Goal: Information Seeking & Learning: Learn about a topic

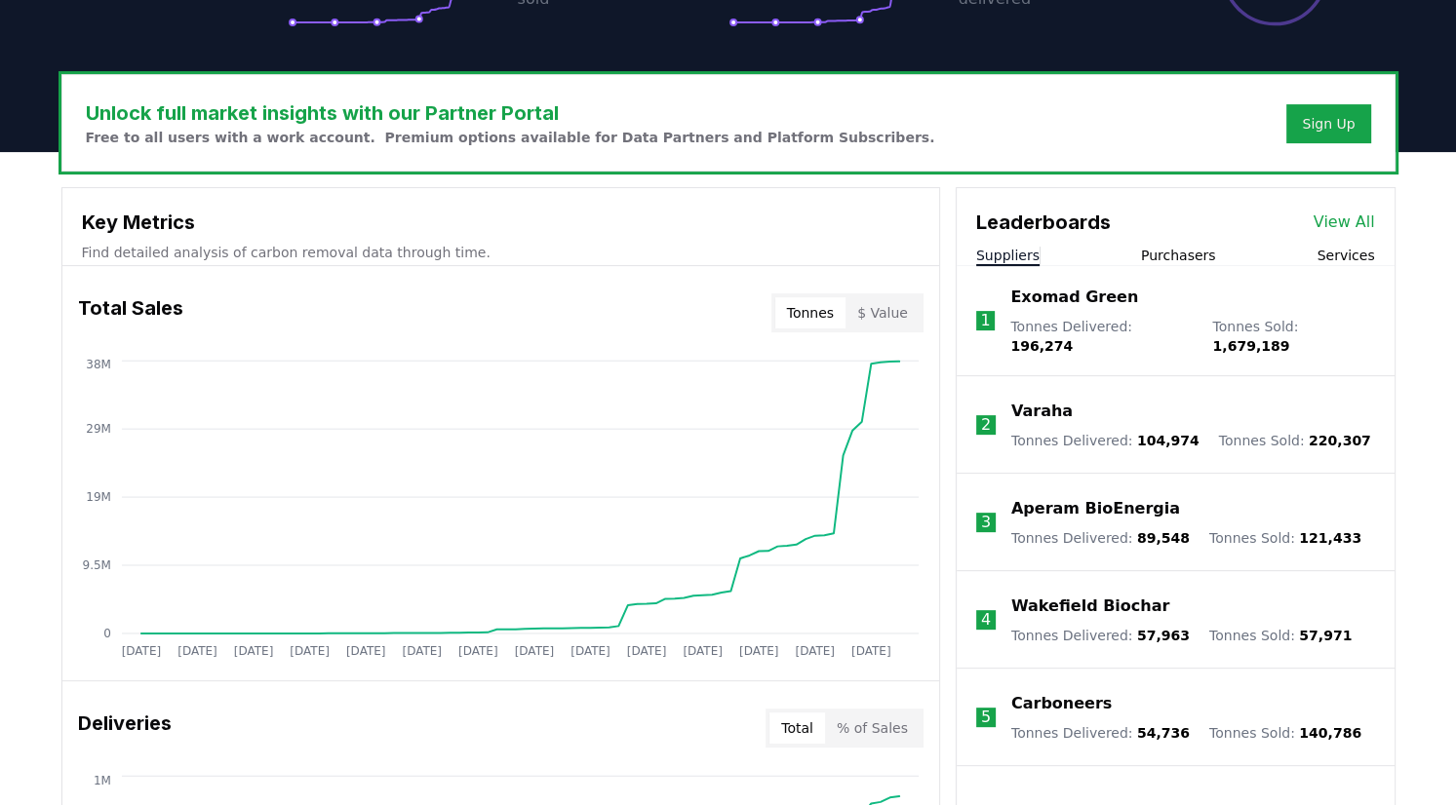
scroll to position [515, 0]
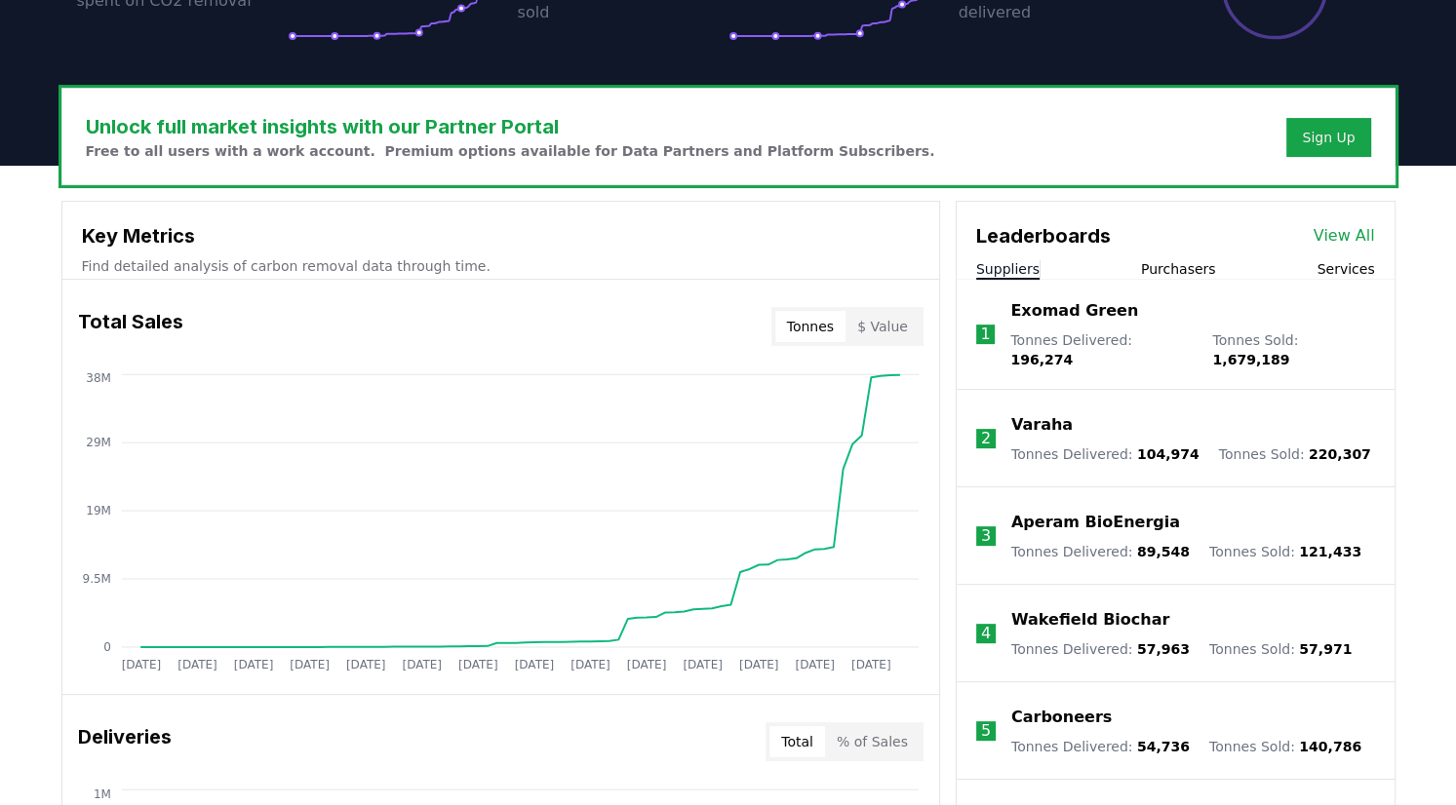
click at [1171, 267] on button "Purchasers" at bounding box center [1178, 269] width 75 height 20
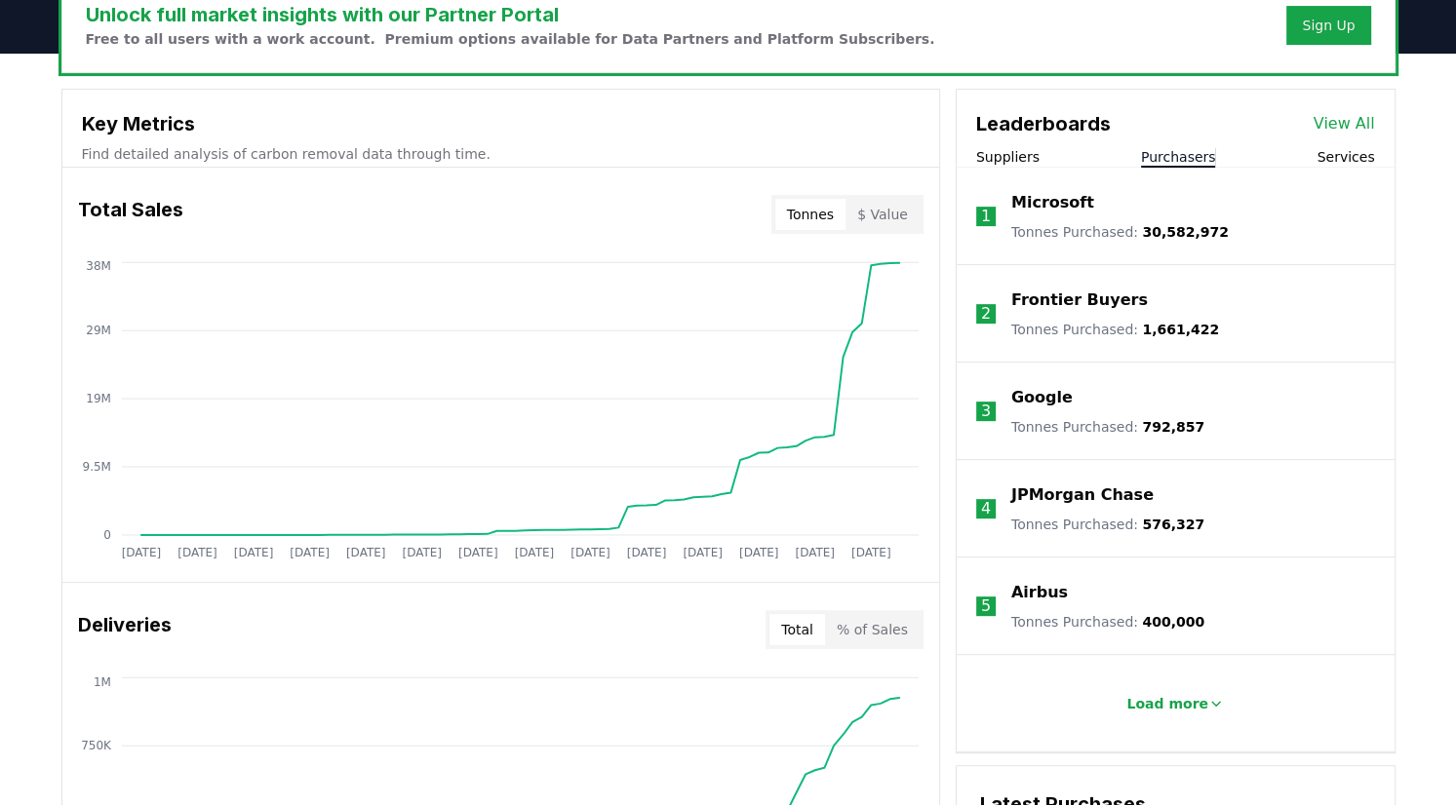
scroll to position [635, 0]
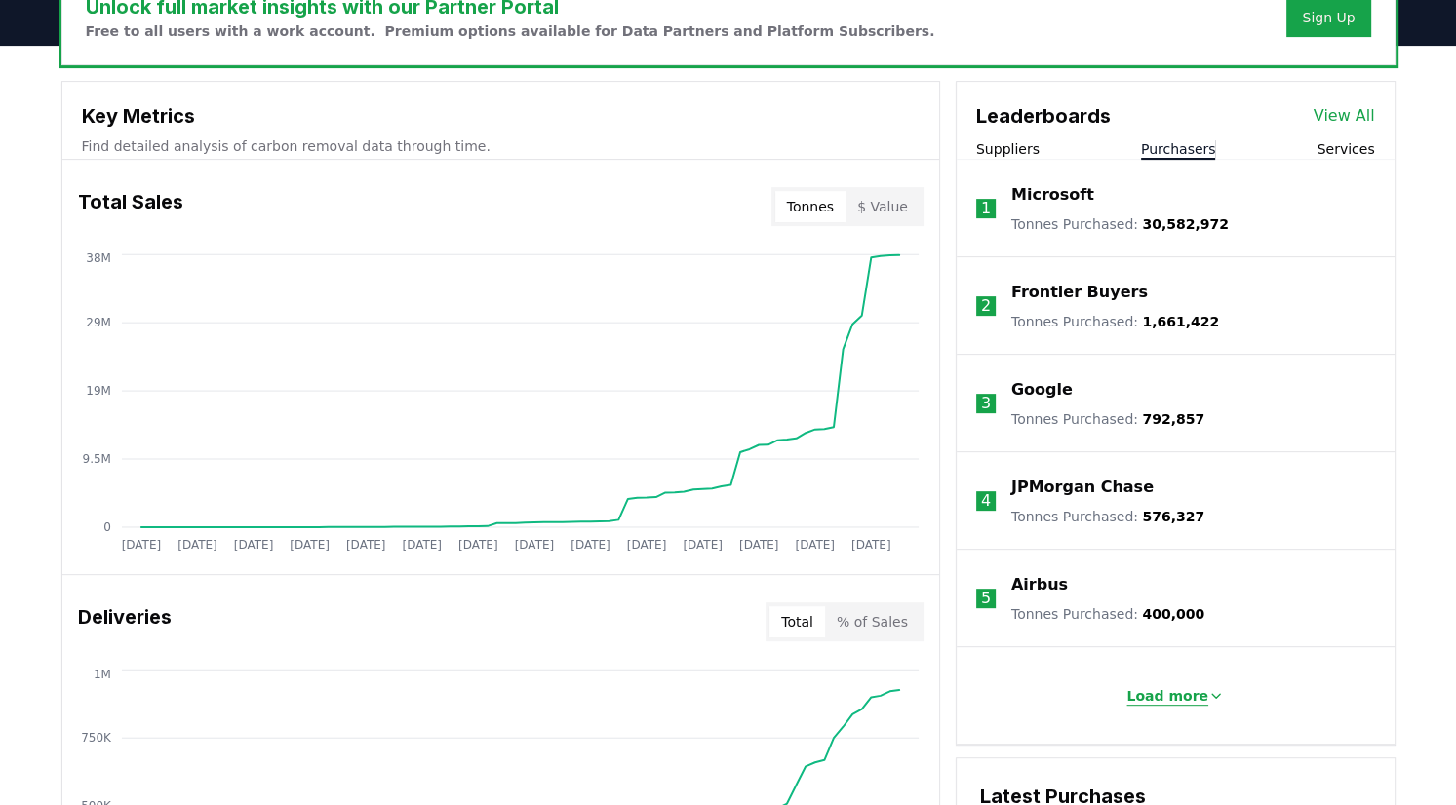
click at [1182, 693] on p "Load more" at bounding box center [1167, 696] width 82 height 20
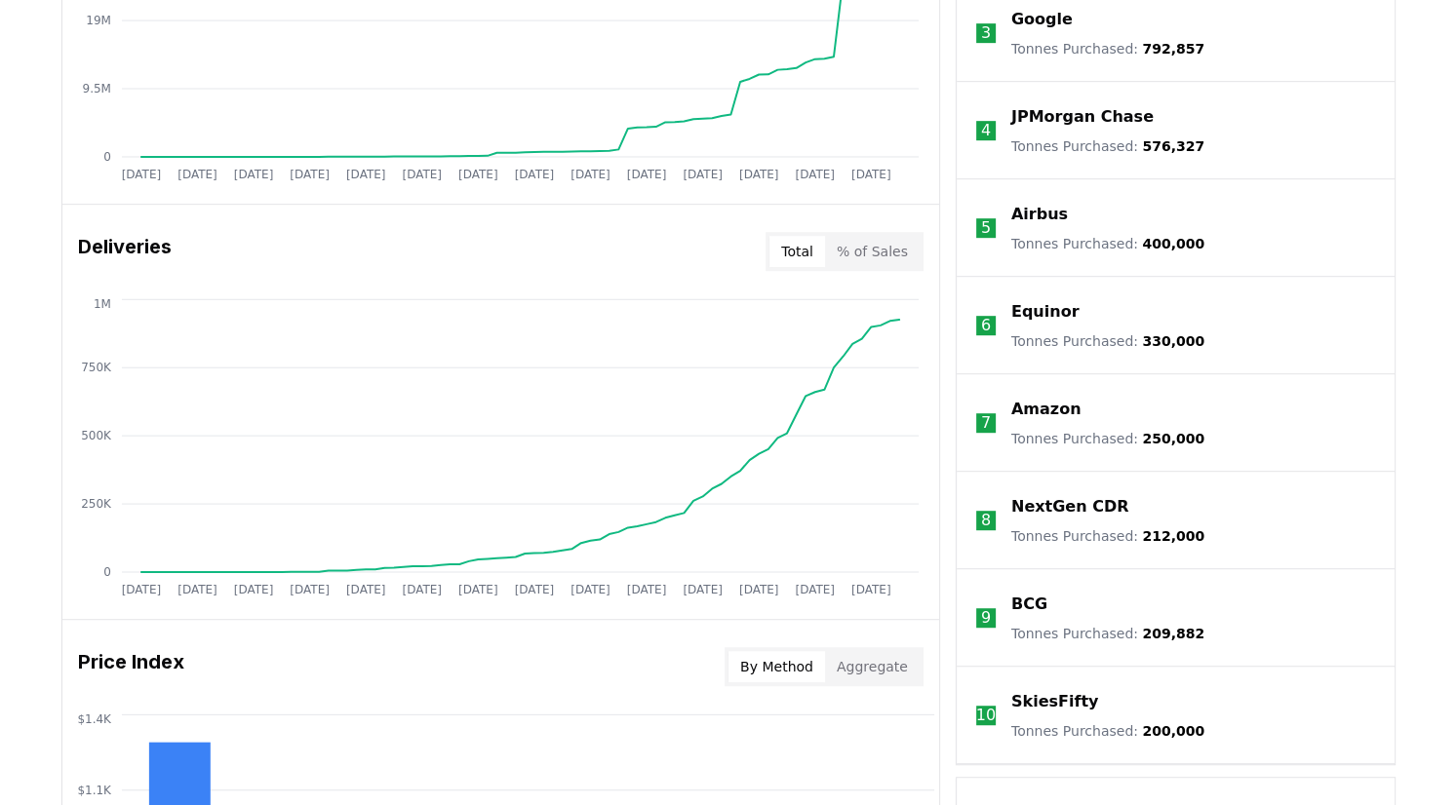
scroll to position [1004, 0]
click at [1434, 511] on div "Unlock full market insights with our Partner Portal Free to all users with a wo…" at bounding box center [728, 456] width 1456 height 1561
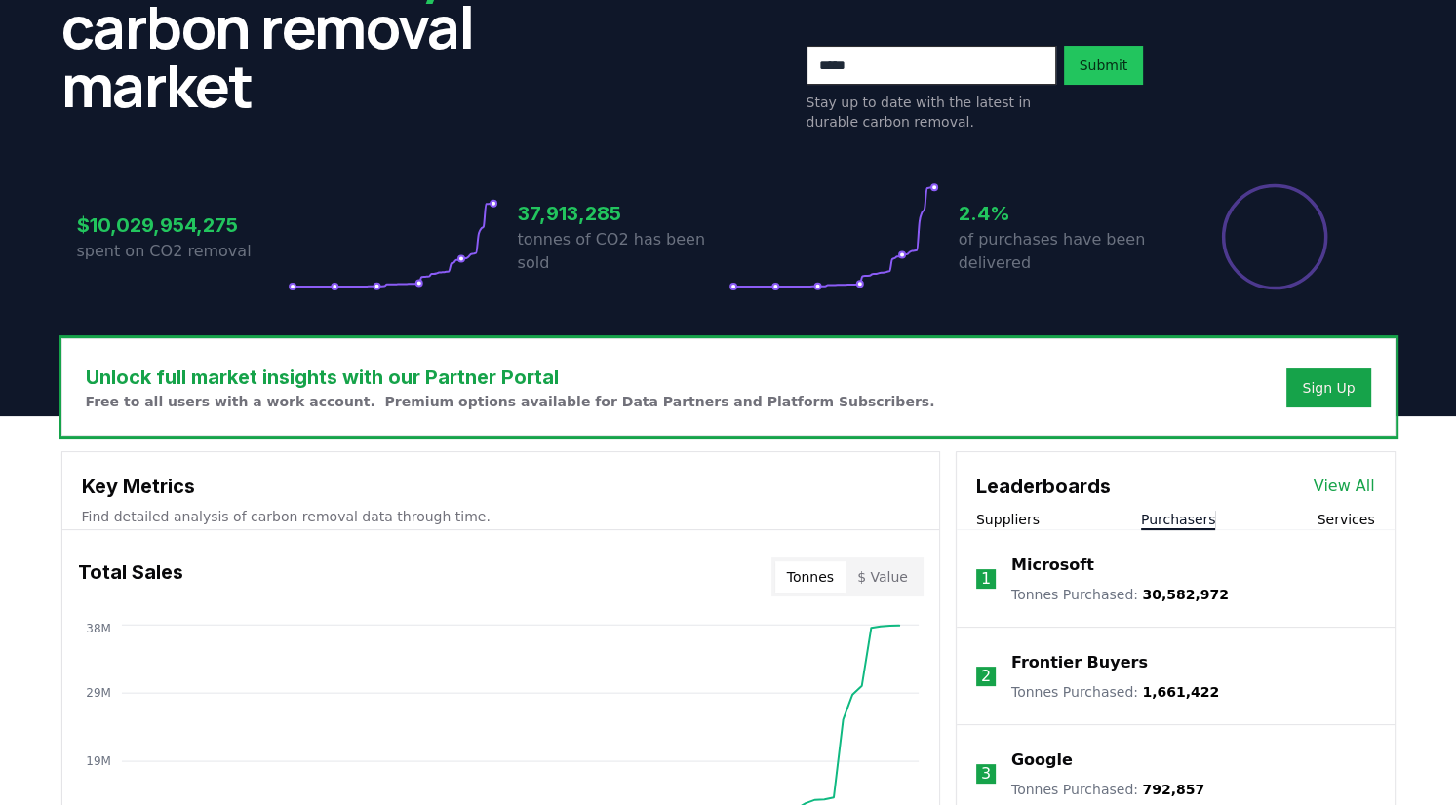
scroll to position [265, 0]
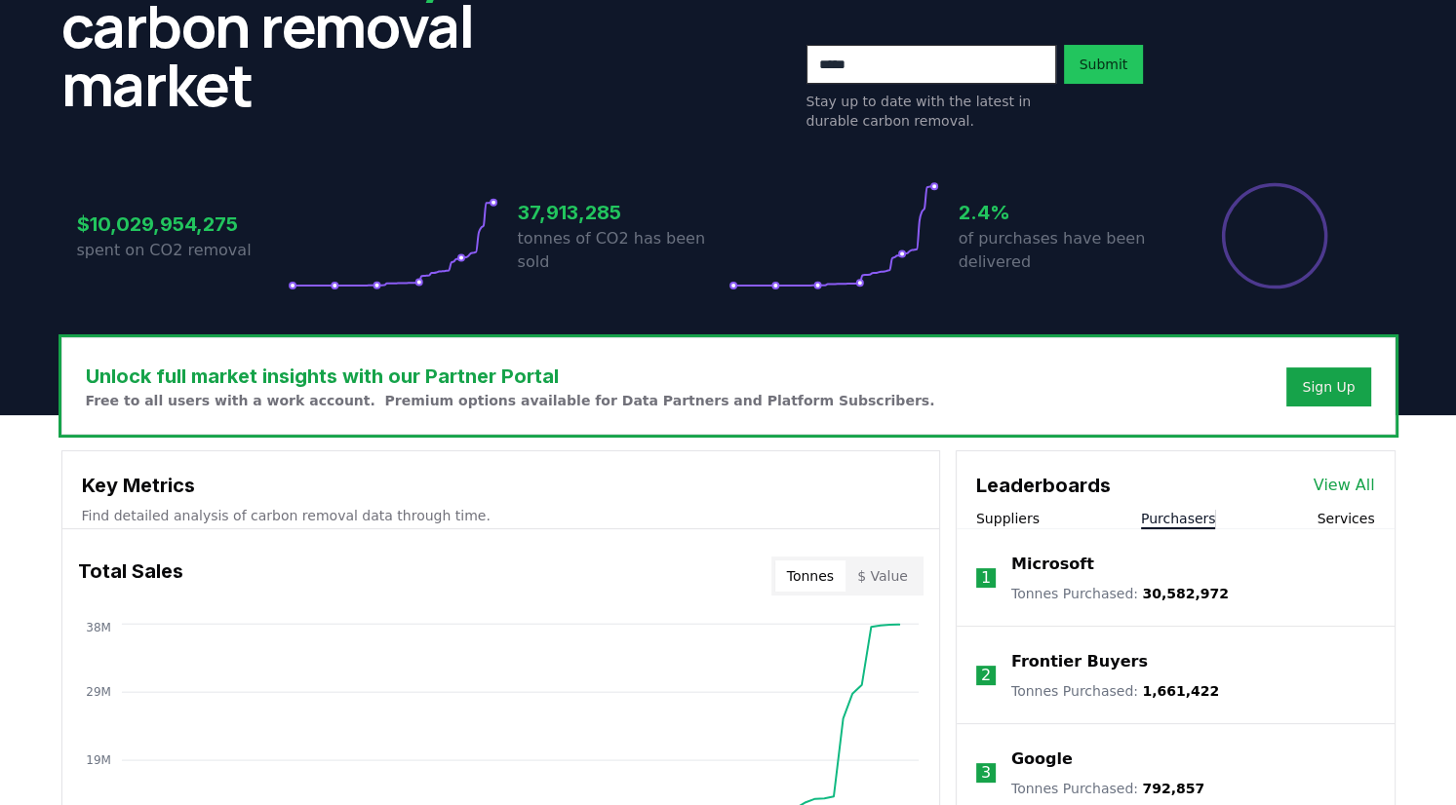
click at [1317, 516] on div "Suppliers Purchasers Services" at bounding box center [1176, 519] width 438 height 20
click at [1348, 519] on button "Services" at bounding box center [1345, 519] width 58 height 20
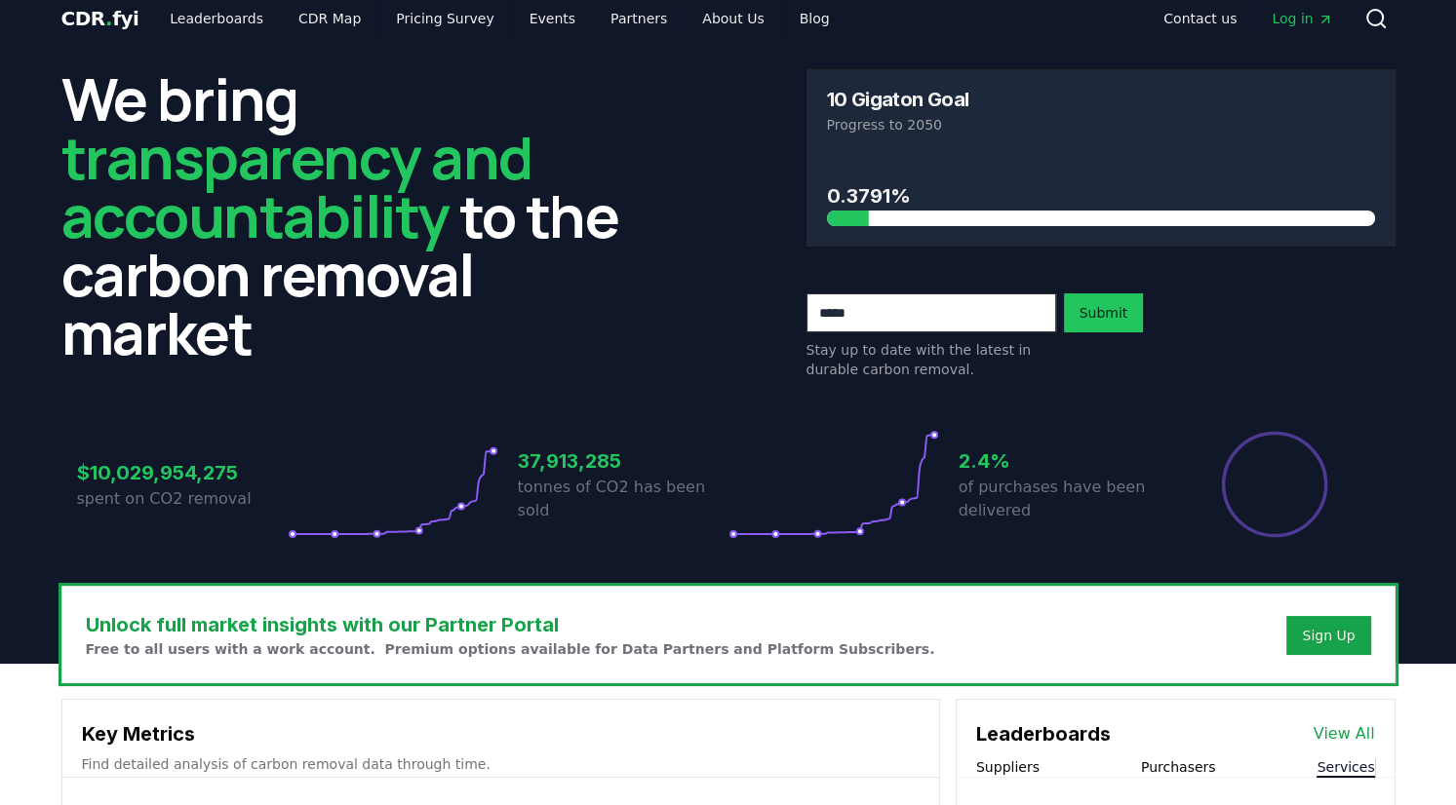
scroll to position [0, 0]
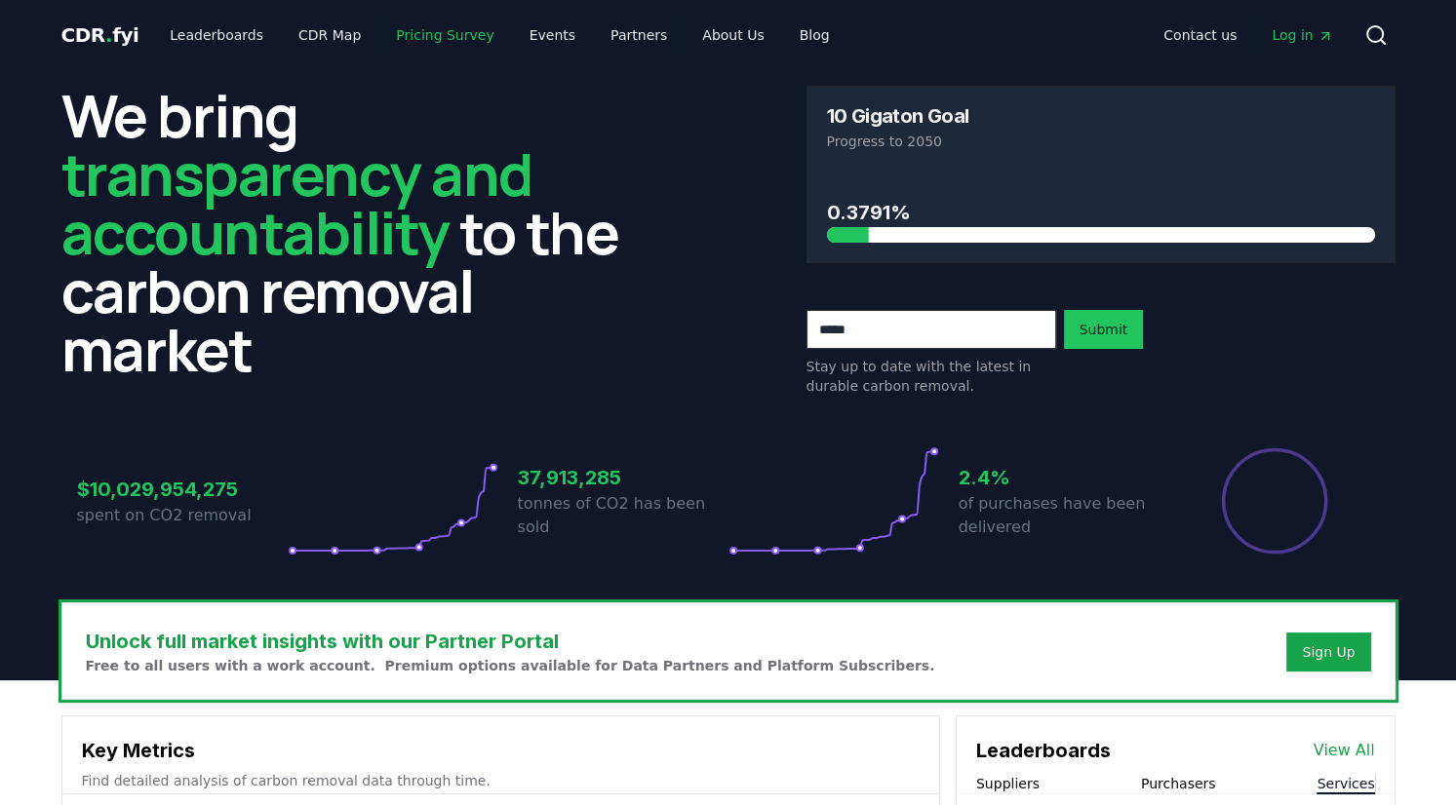
click at [437, 36] on link "Pricing Survey" at bounding box center [444, 35] width 129 height 35
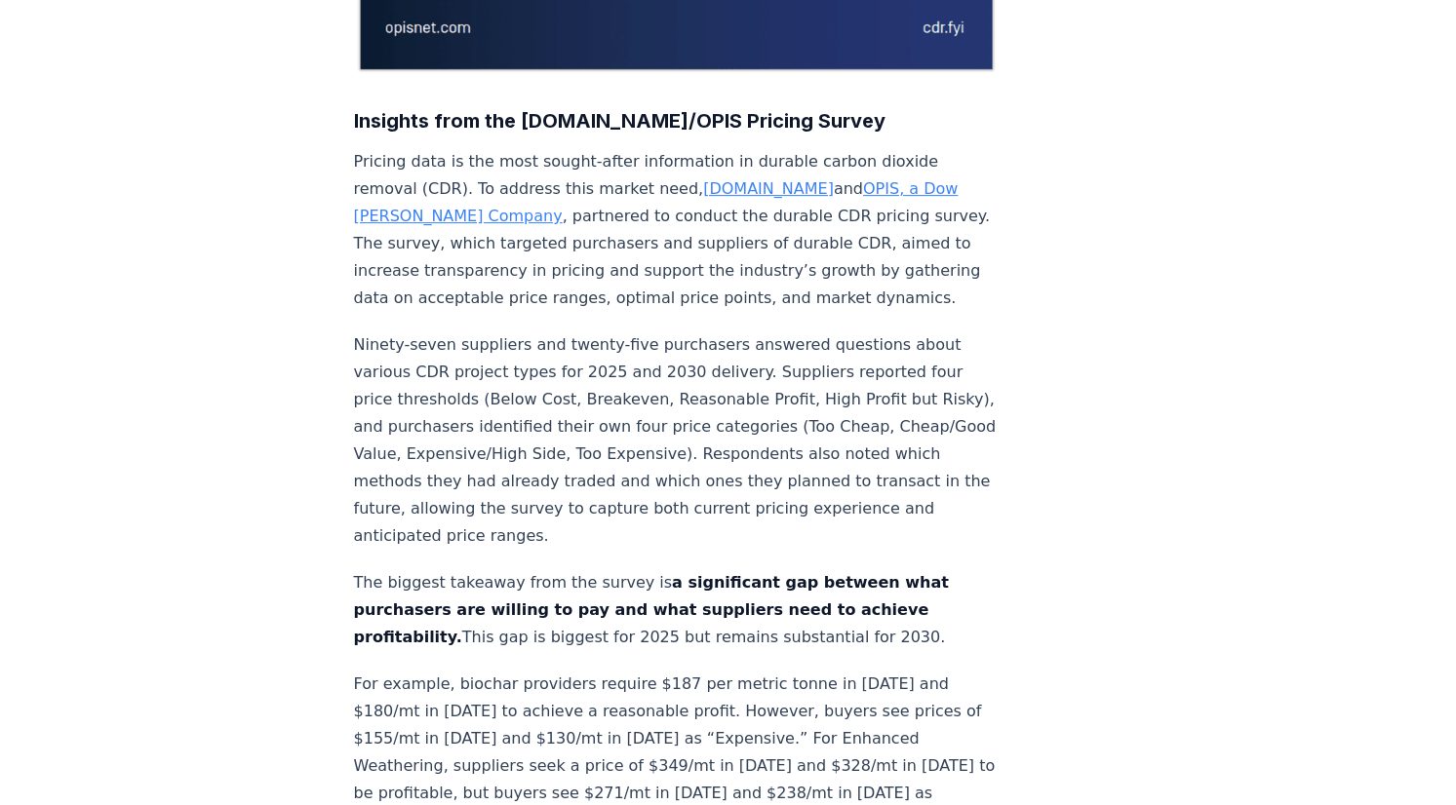
scroll to position [630, 0]
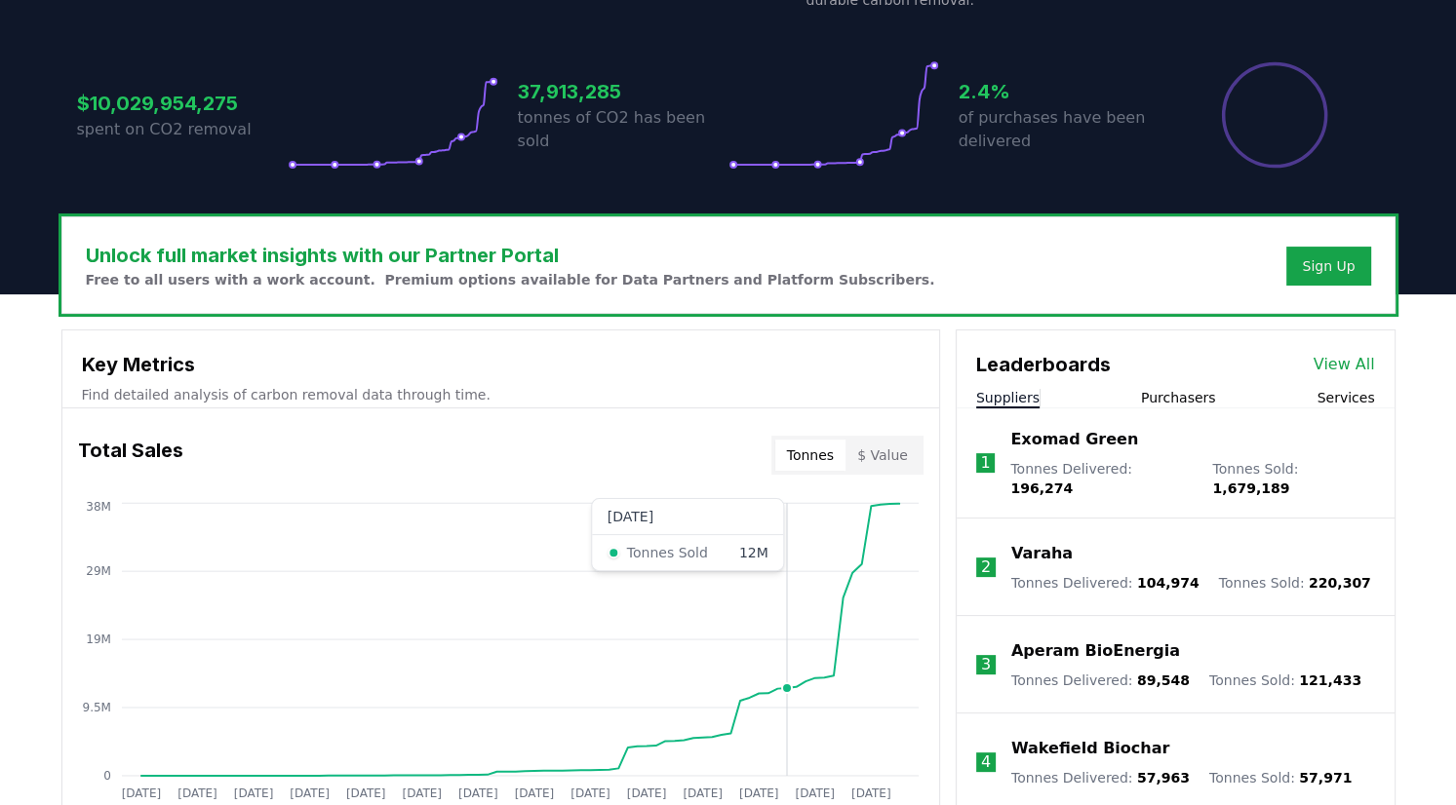
scroll to position [413, 0]
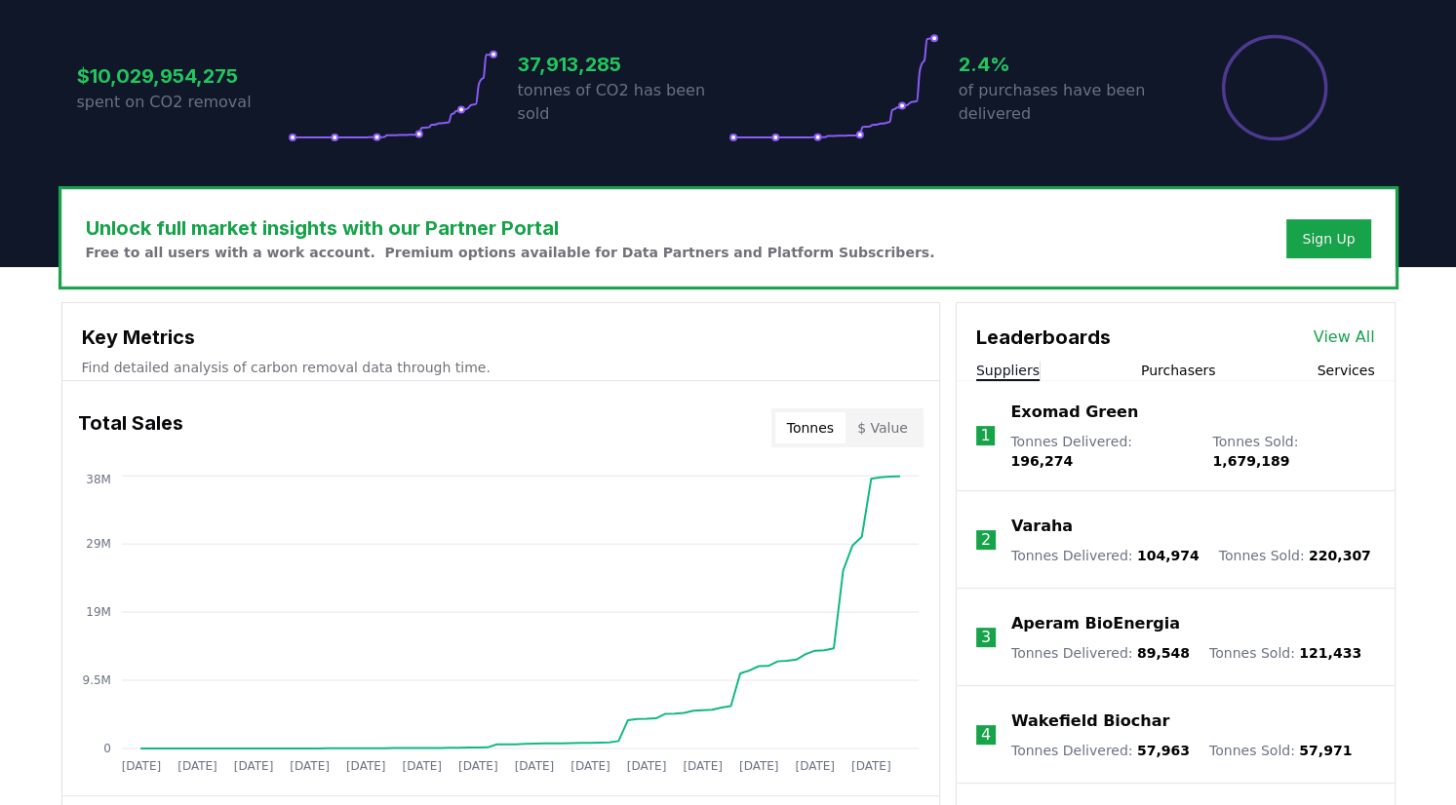
click at [1188, 352] on div "Leaderboards View All Suppliers Purchasers Services" at bounding box center [1176, 342] width 438 height 78
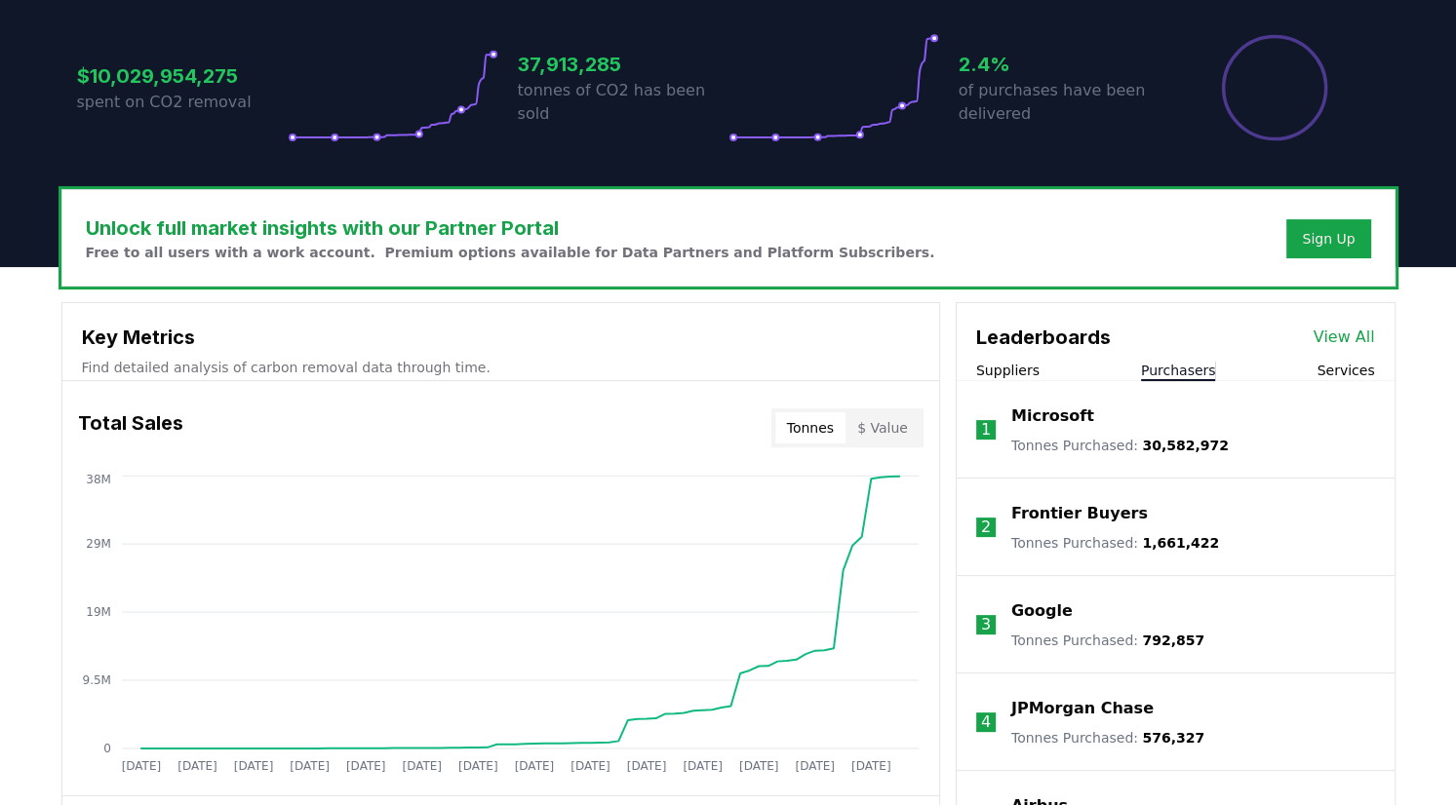
click at [1178, 369] on button "Purchasers" at bounding box center [1178, 371] width 75 height 20
click at [1331, 371] on button "Services" at bounding box center [1345, 371] width 58 height 20
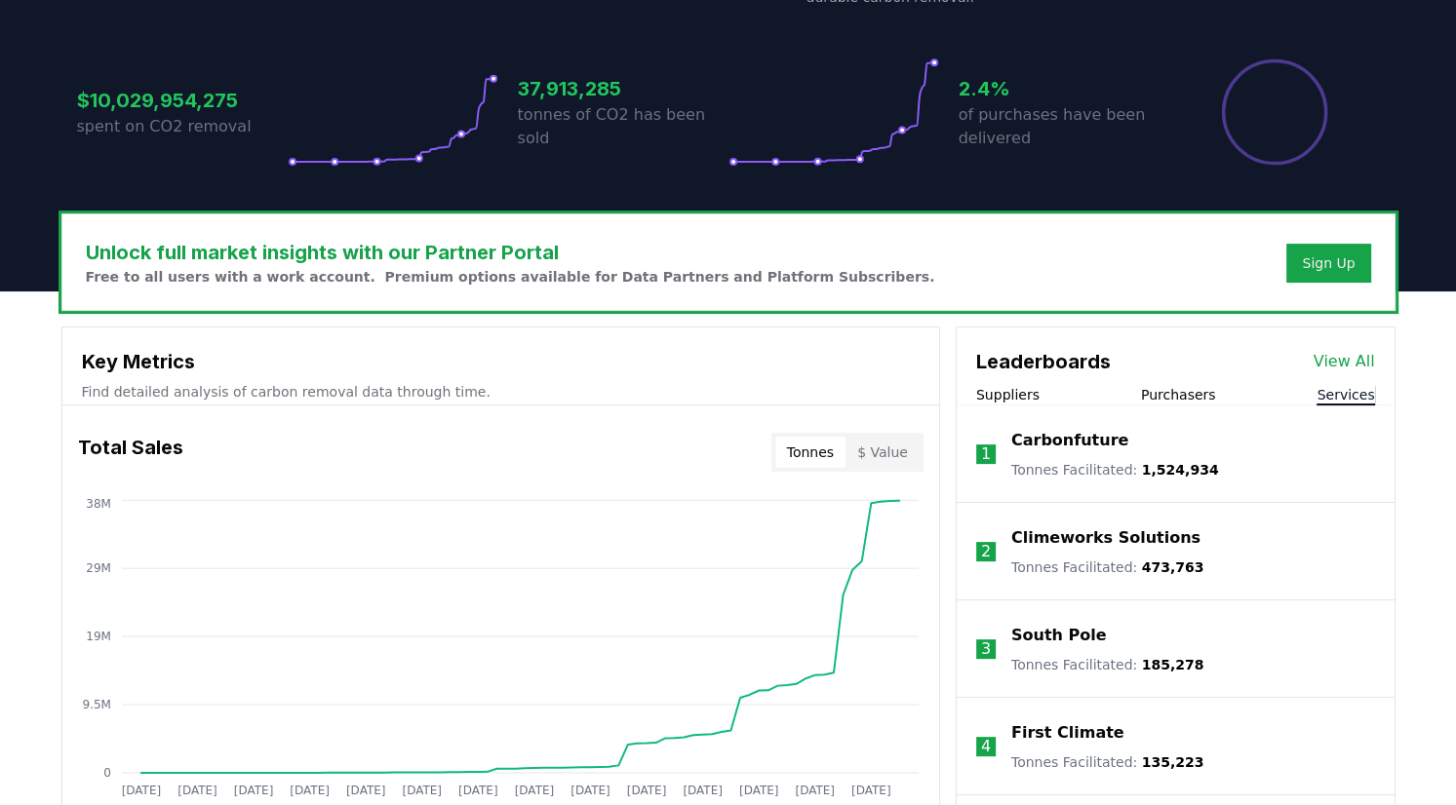
scroll to position [388, 0]
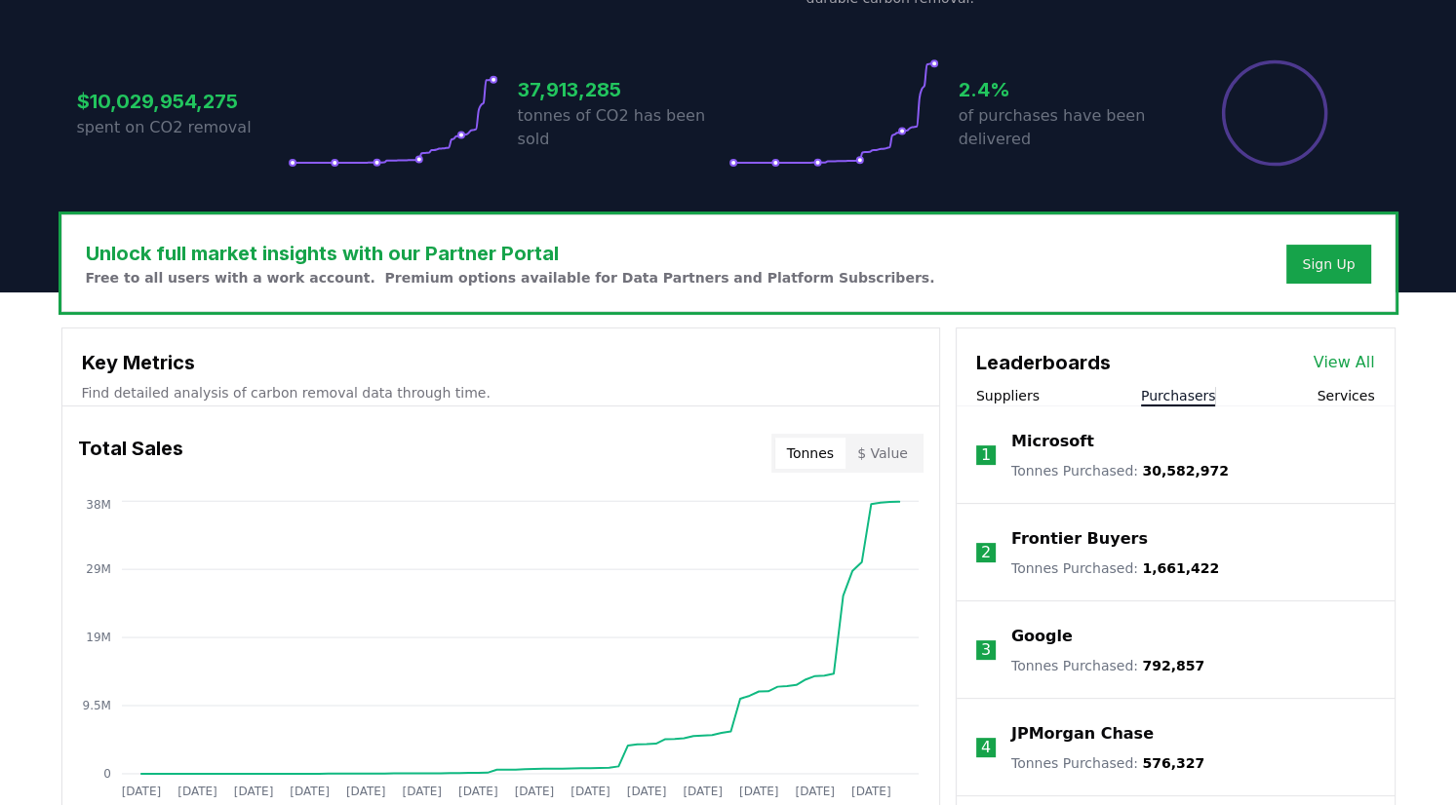
click at [1183, 398] on button "Purchasers" at bounding box center [1178, 396] width 75 height 20
click at [1033, 390] on div "Suppliers Purchasers Services" at bounding box center [1176, 396] width 438 height 20
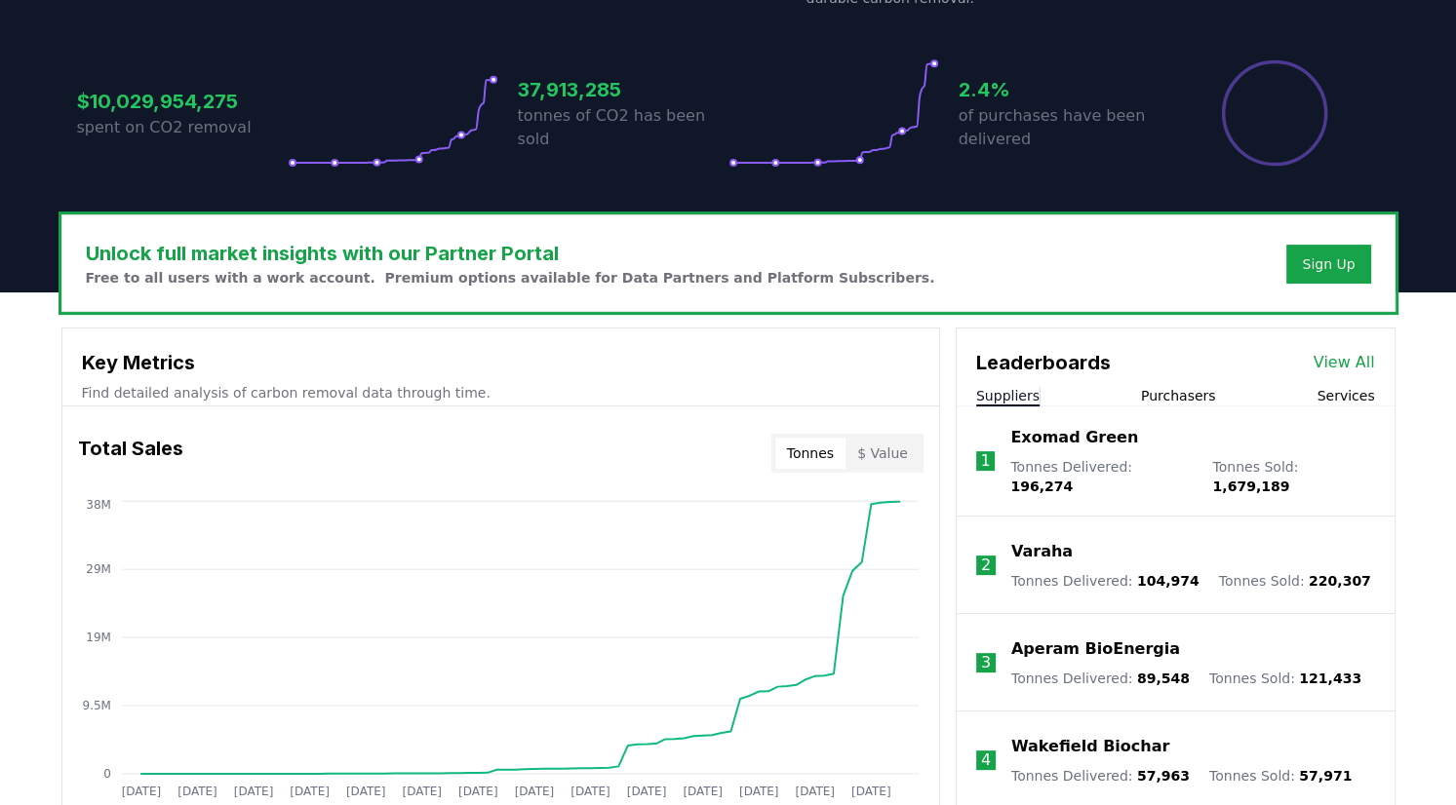
click at [998, 394] on button "Suppliers" at bounding box center [1007, 396] width 63 height 20
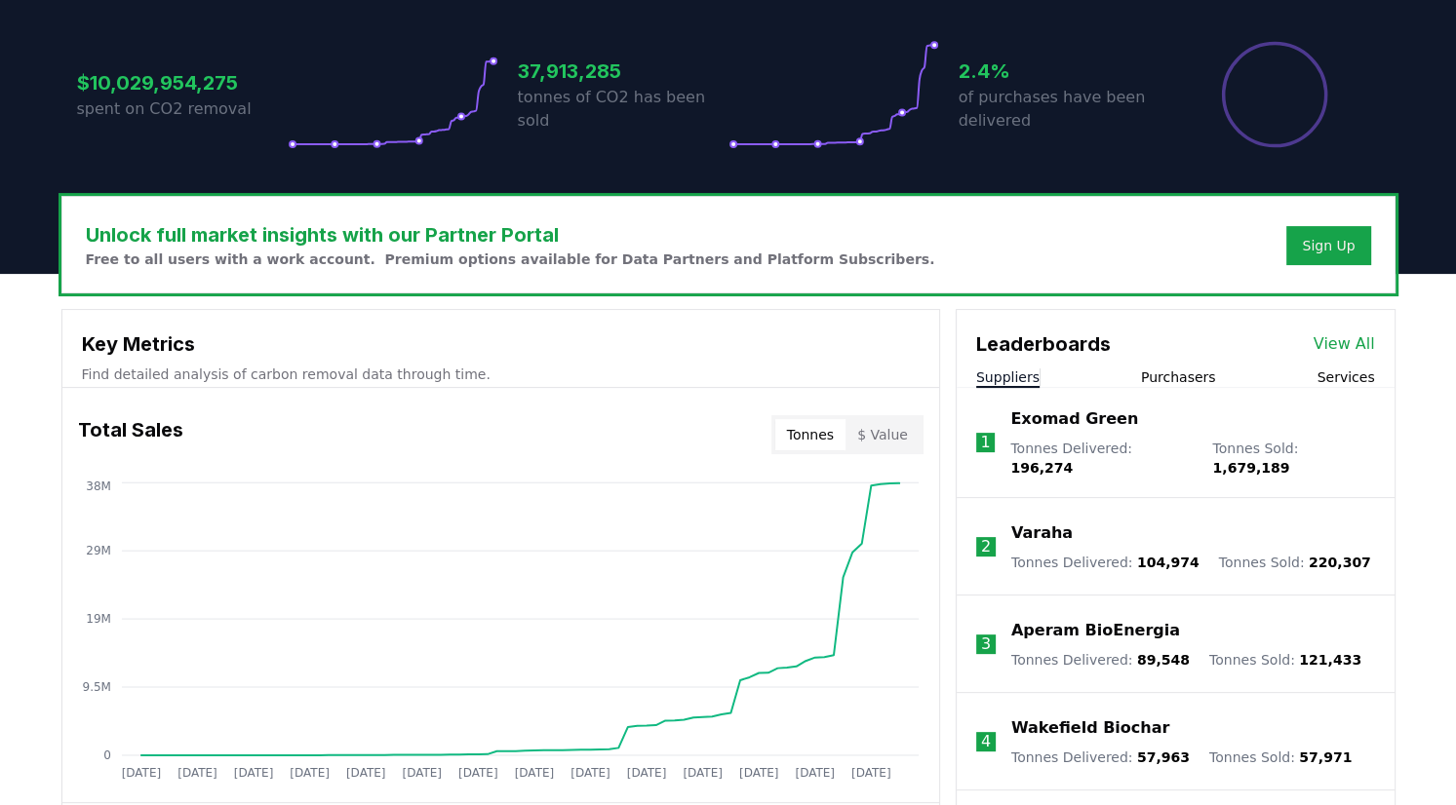
scroll to position [408, 0]
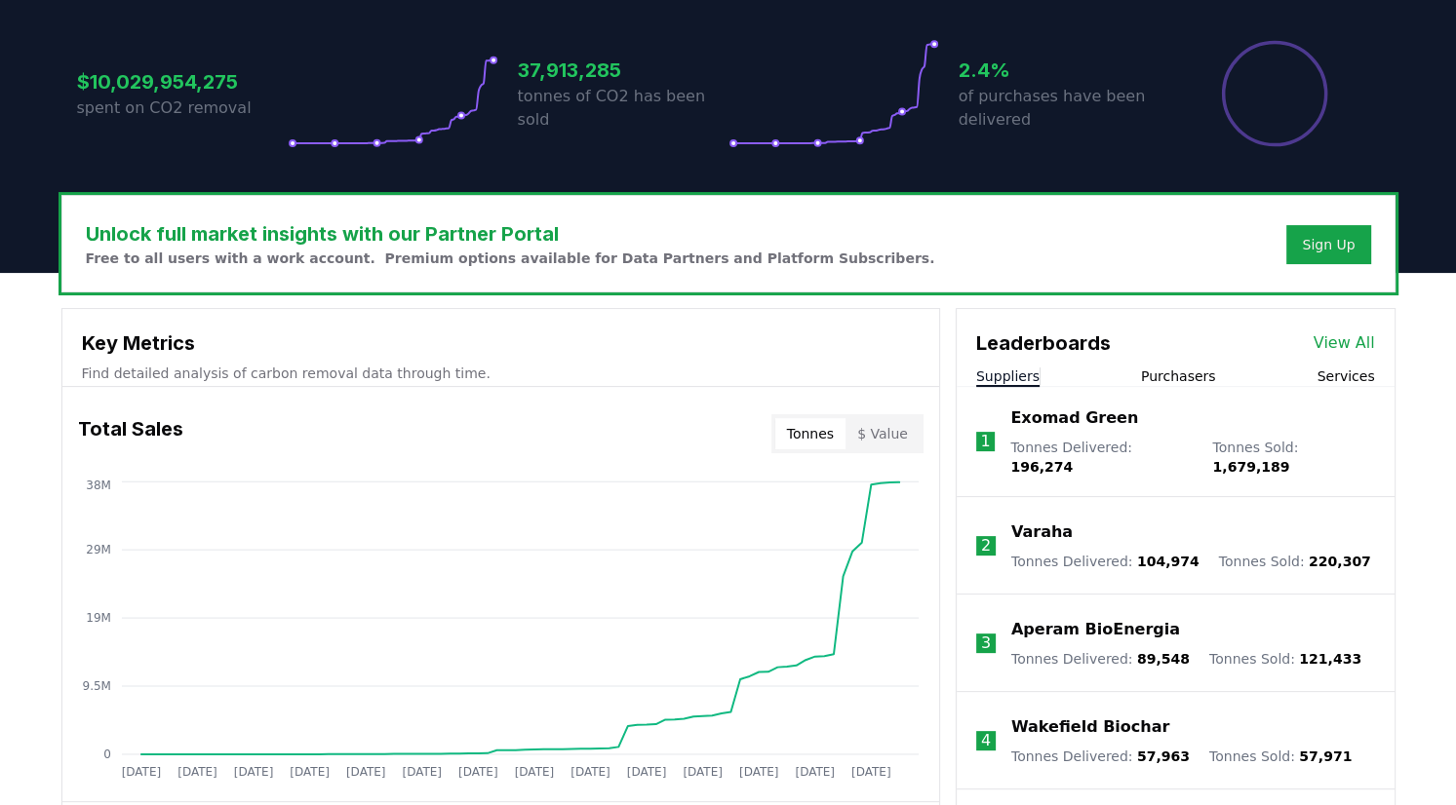
click at [1060, 524] on p "Varaha" at bounding box center [1041, 532] width 61 height 23
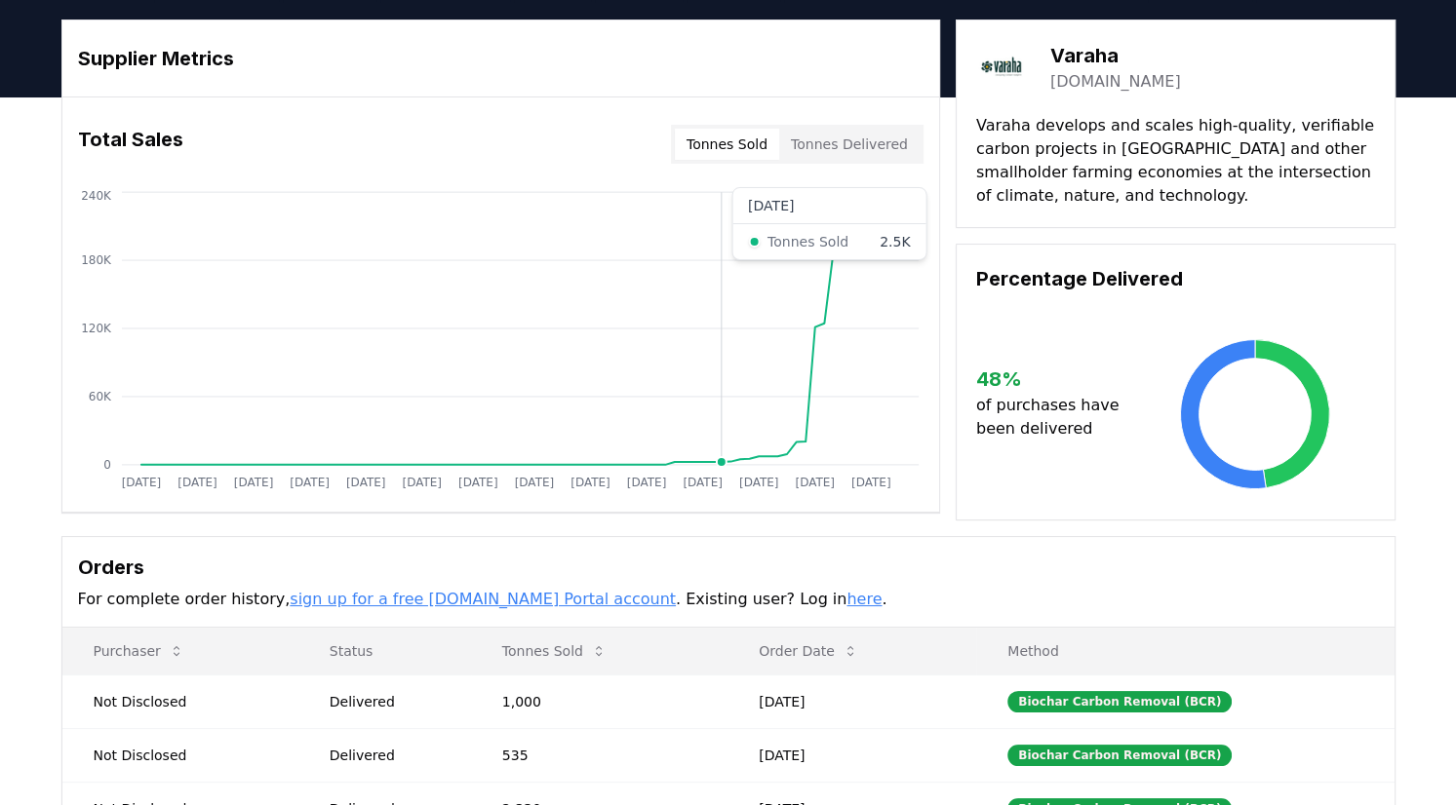
scroll to position [50, 0]
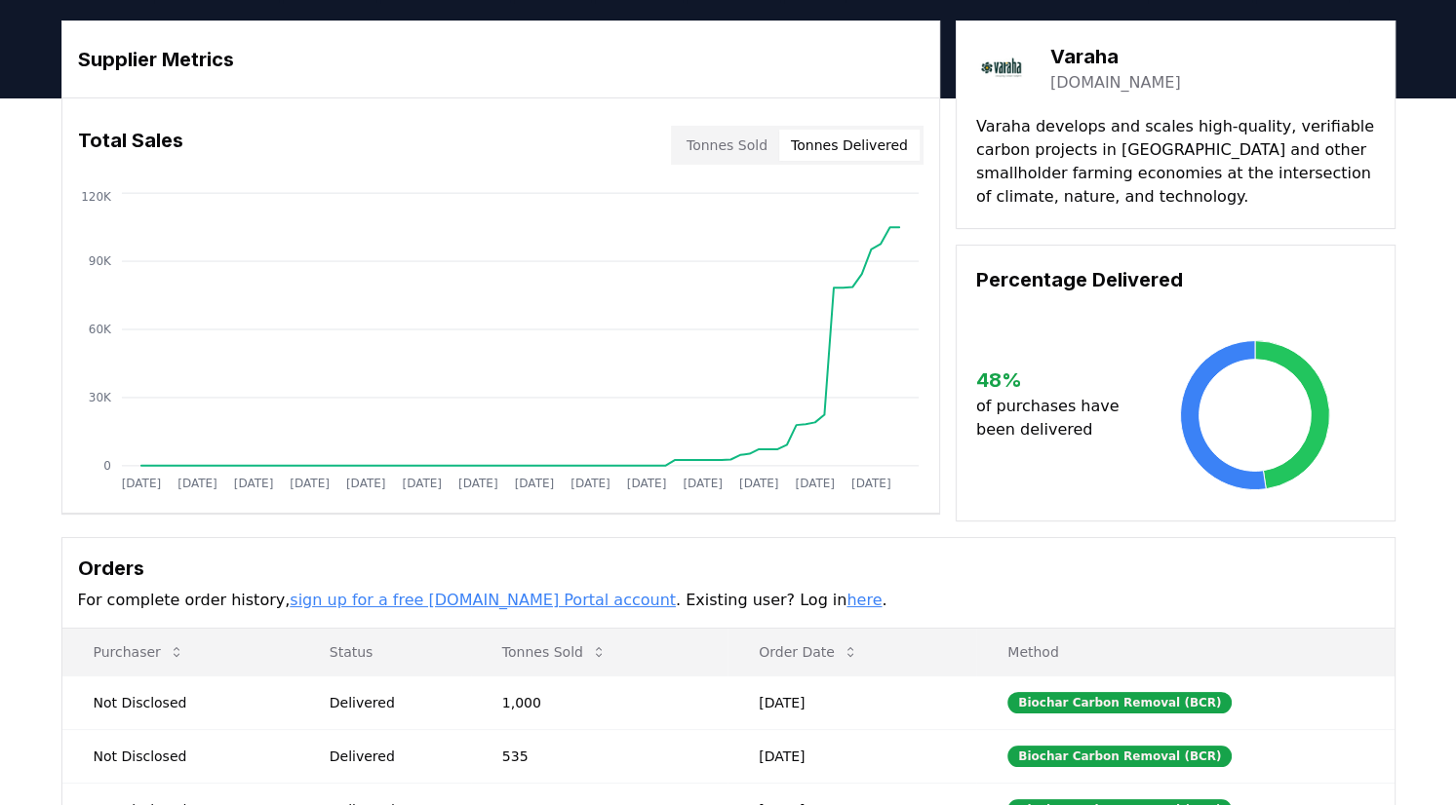
click at [878, 150] on button "Tonnes Delivered" at bounding box center [849, 145] width 140 height 31
click at [758, 142] on button "Tonnes Sold" at bounding box center [727, 145] width 104 height 31
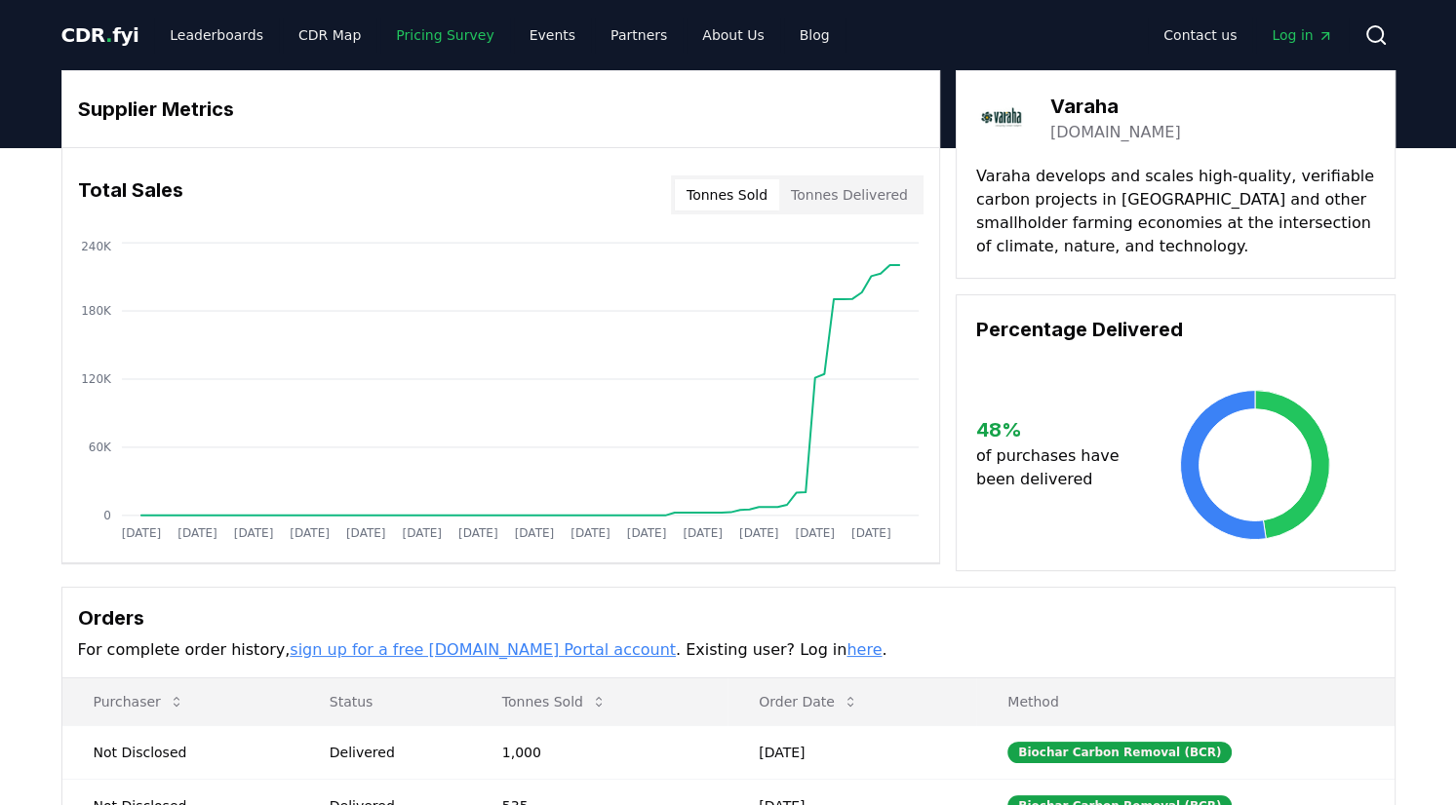
click at [432, 36] on link "Pricing Survey" at bounding box center [444, 35] width 129 height 35
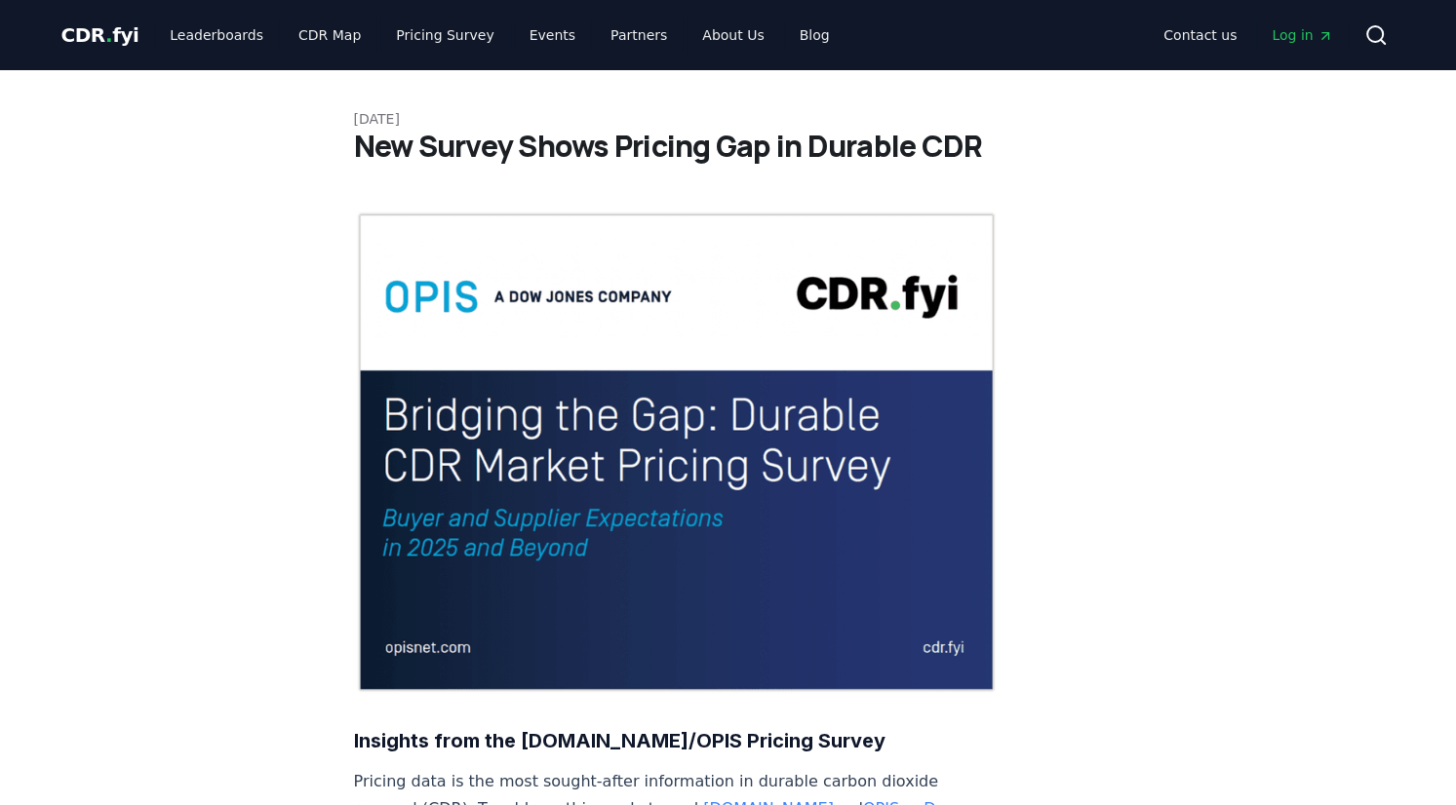
click at [126, 26] on span "CDR . fyi" at bounding box center [100, 34] width 78 height 23
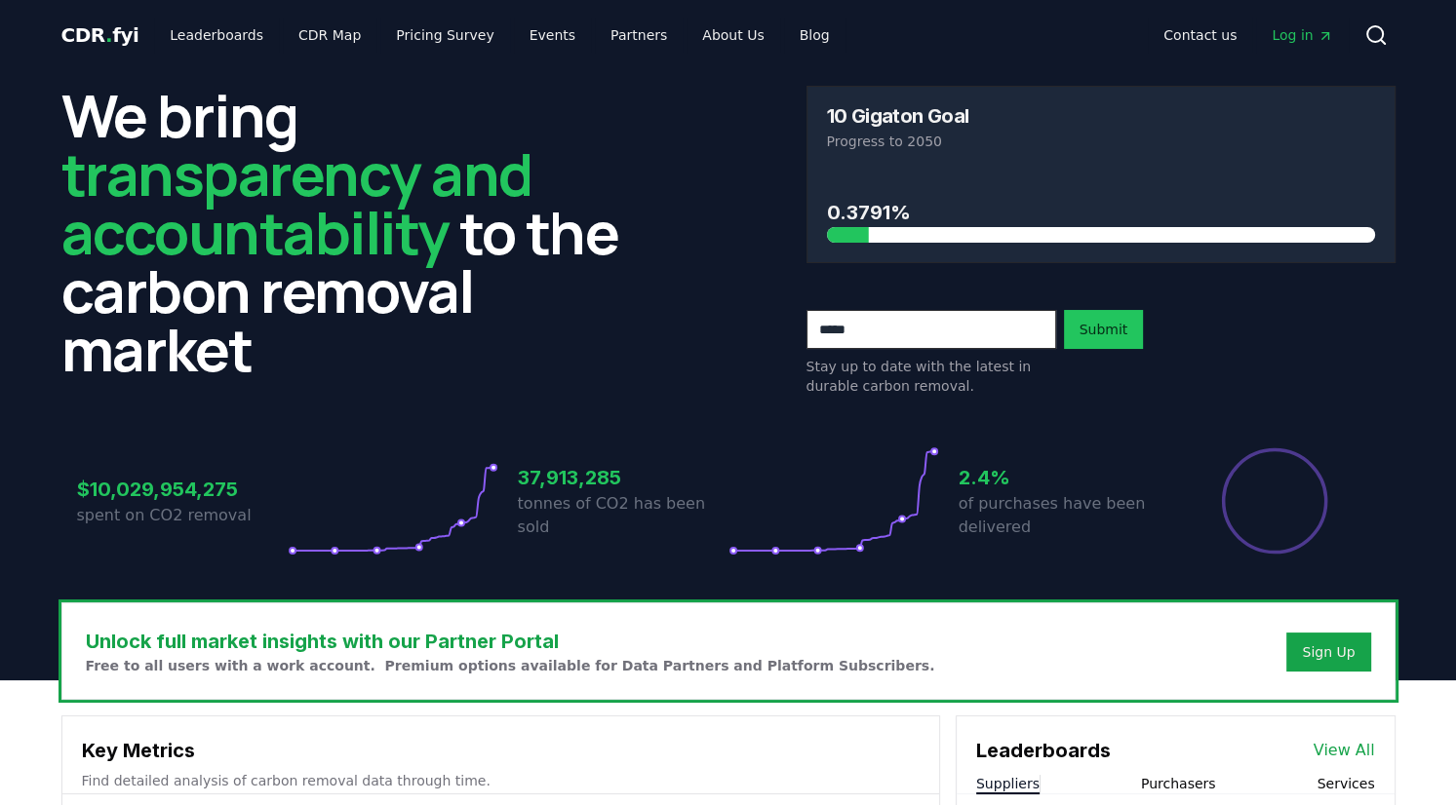
click at [1302, 36] on span "Log in" at bounding box center [1301, 35] width 60 height 20
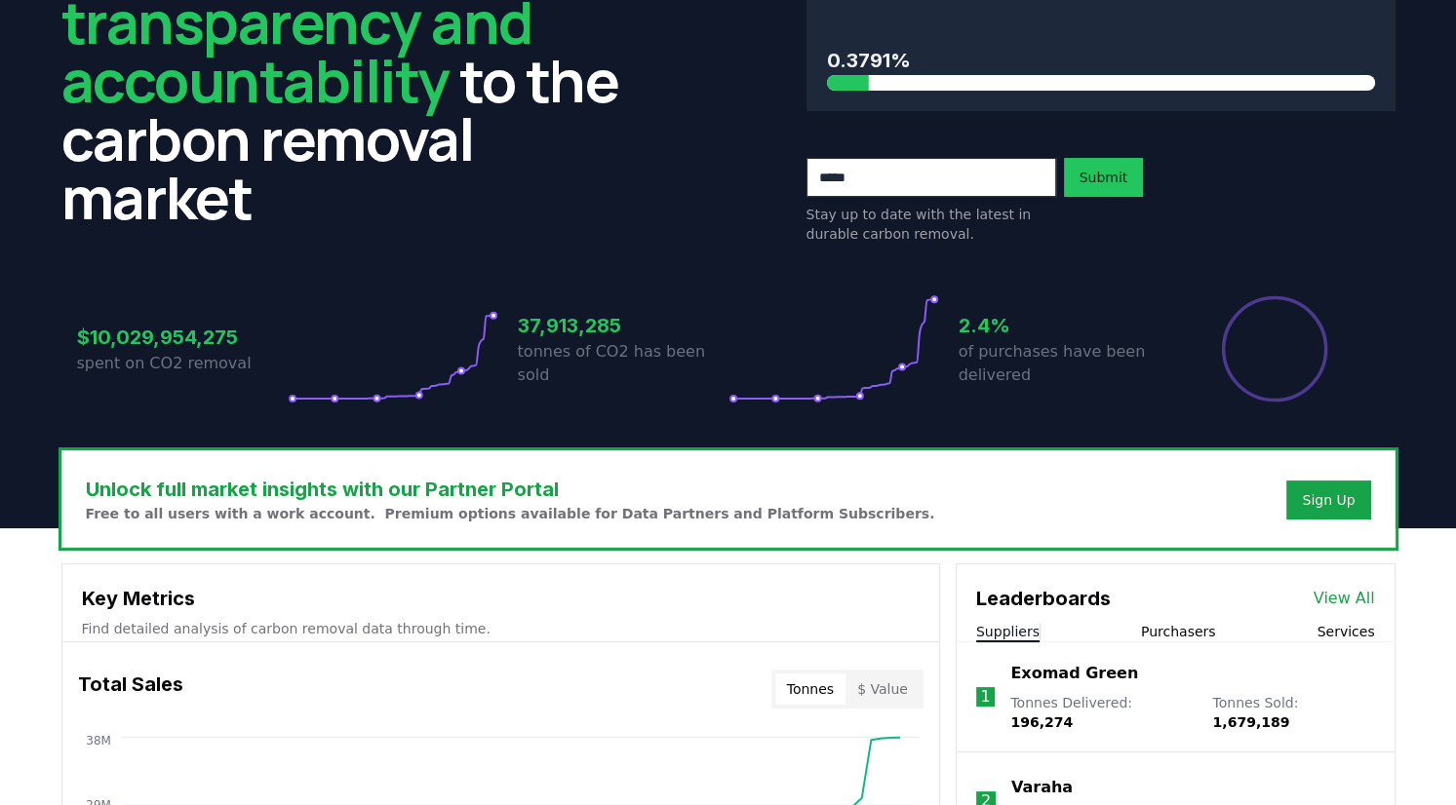
scroll to position [154, 0]
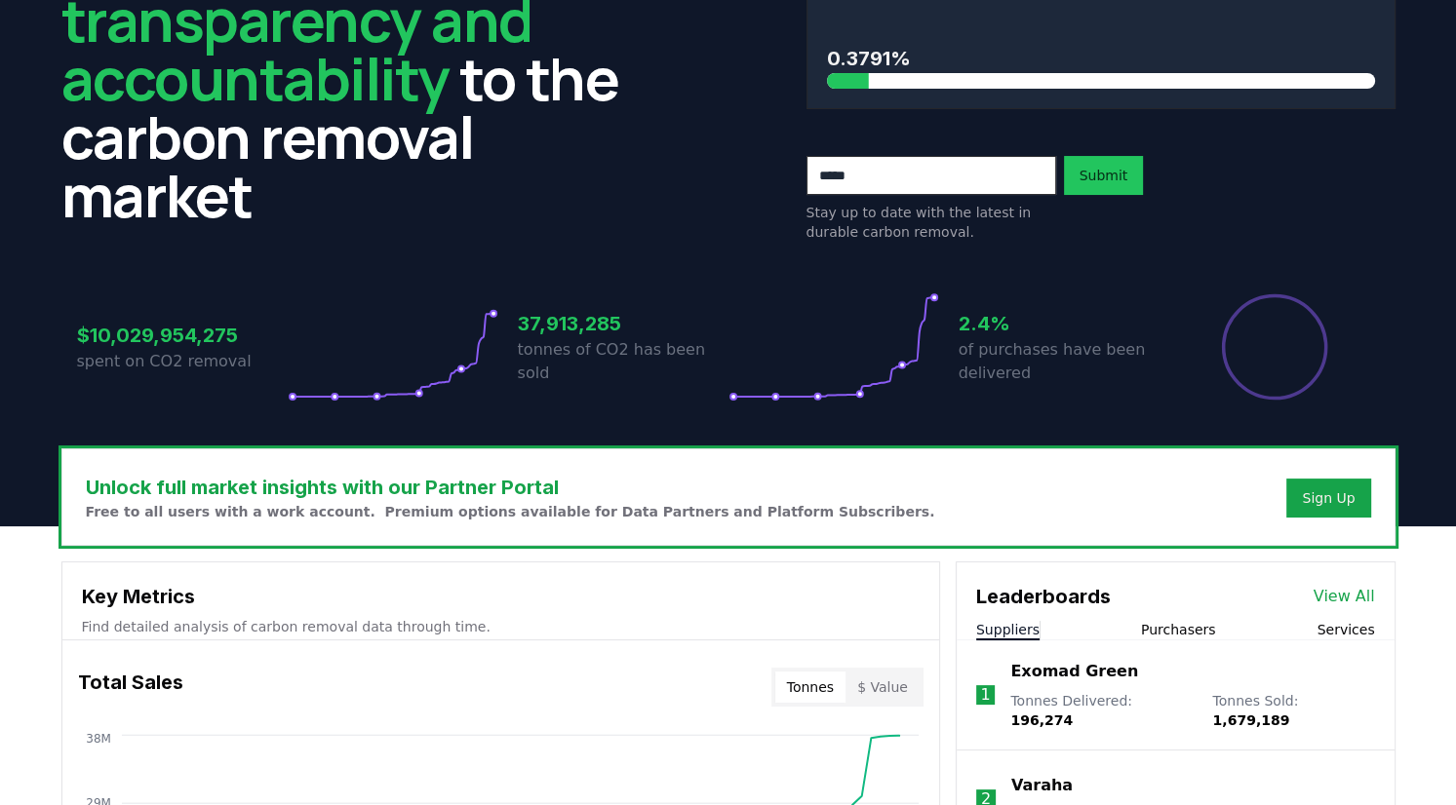
click at [996, 352] on p "of purchases have been delivered" at bounding box center [1063, 361] width 211 height 47
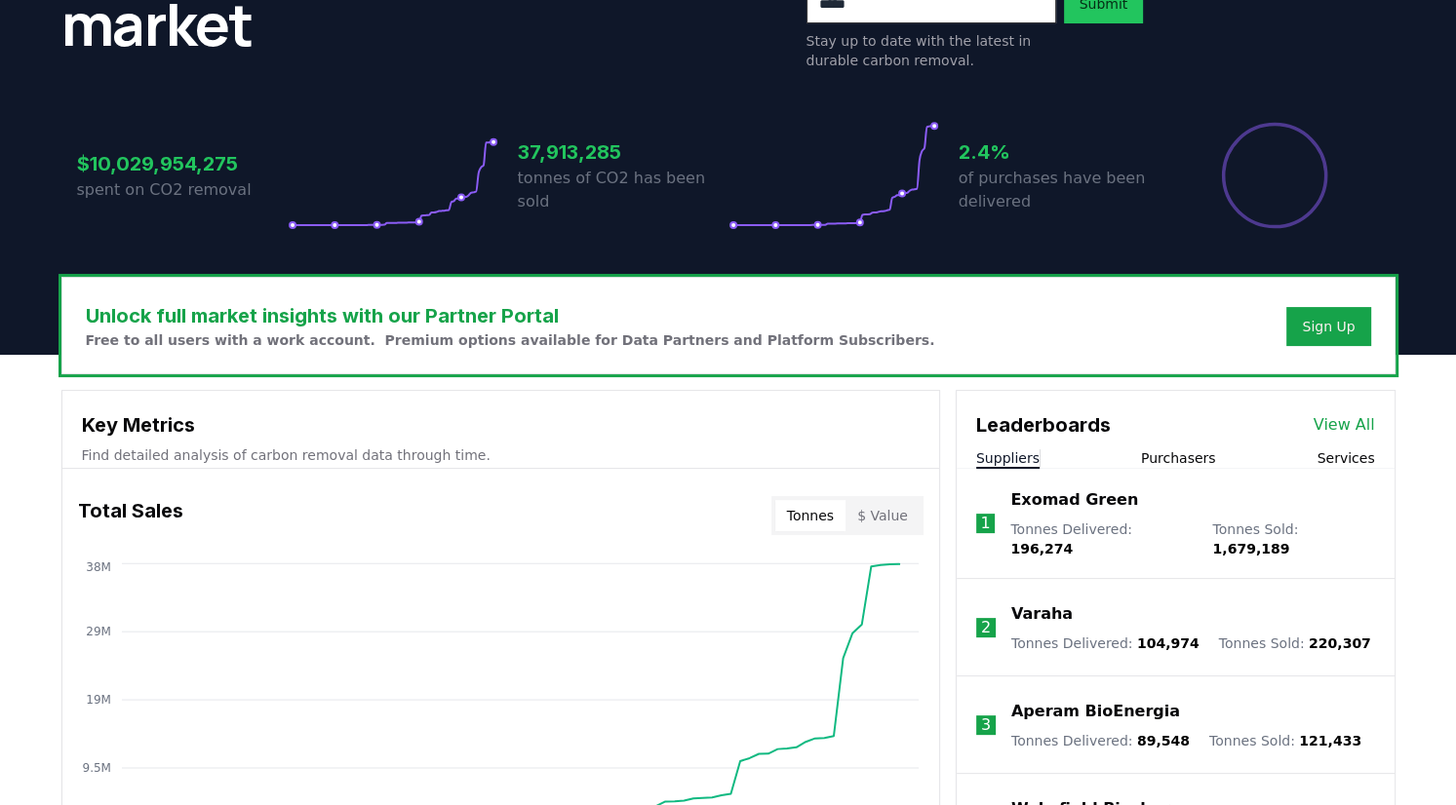
scroll to position [331, 0]
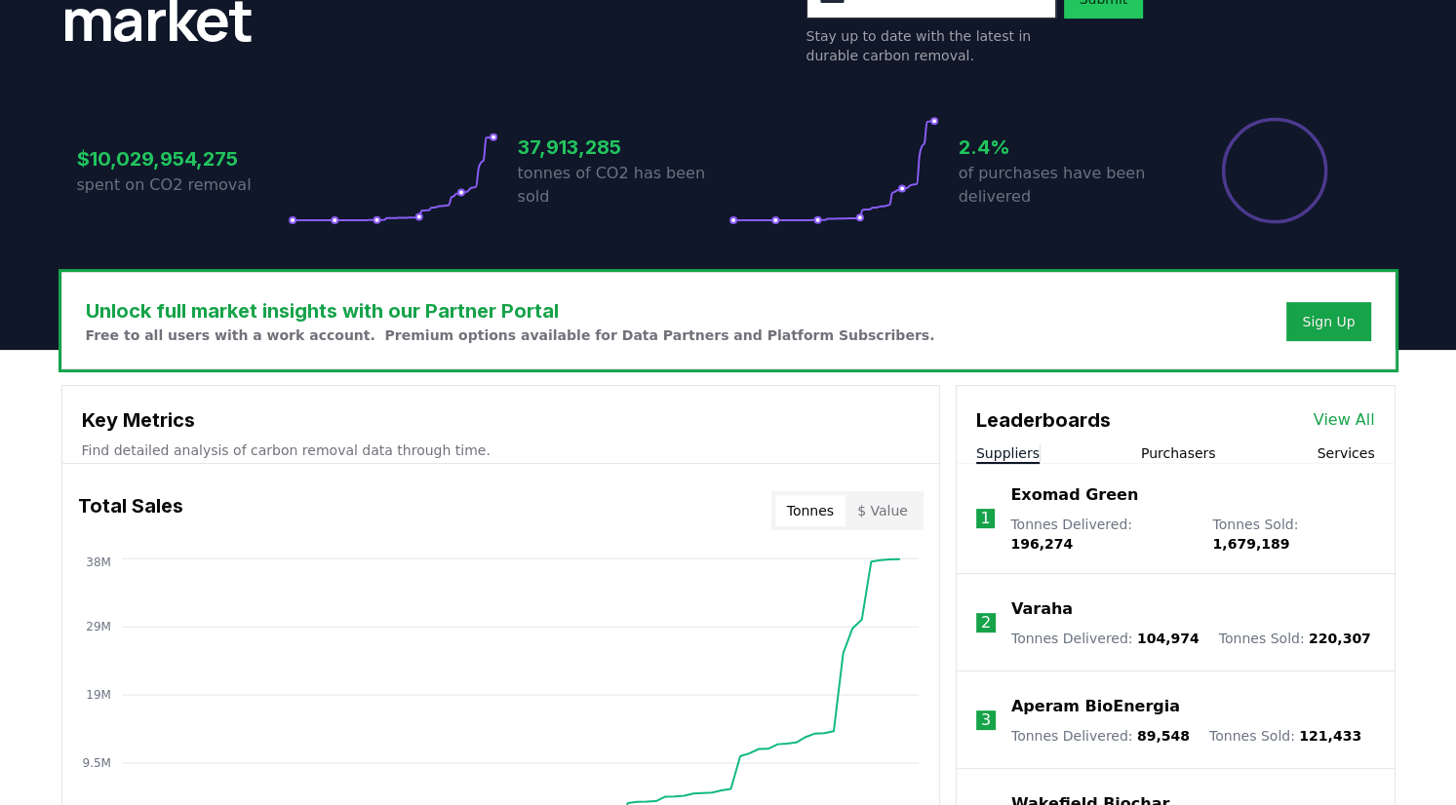
click at [1346, 411] on link "View All" at bounding box center [1343, 420] width 61 height 23
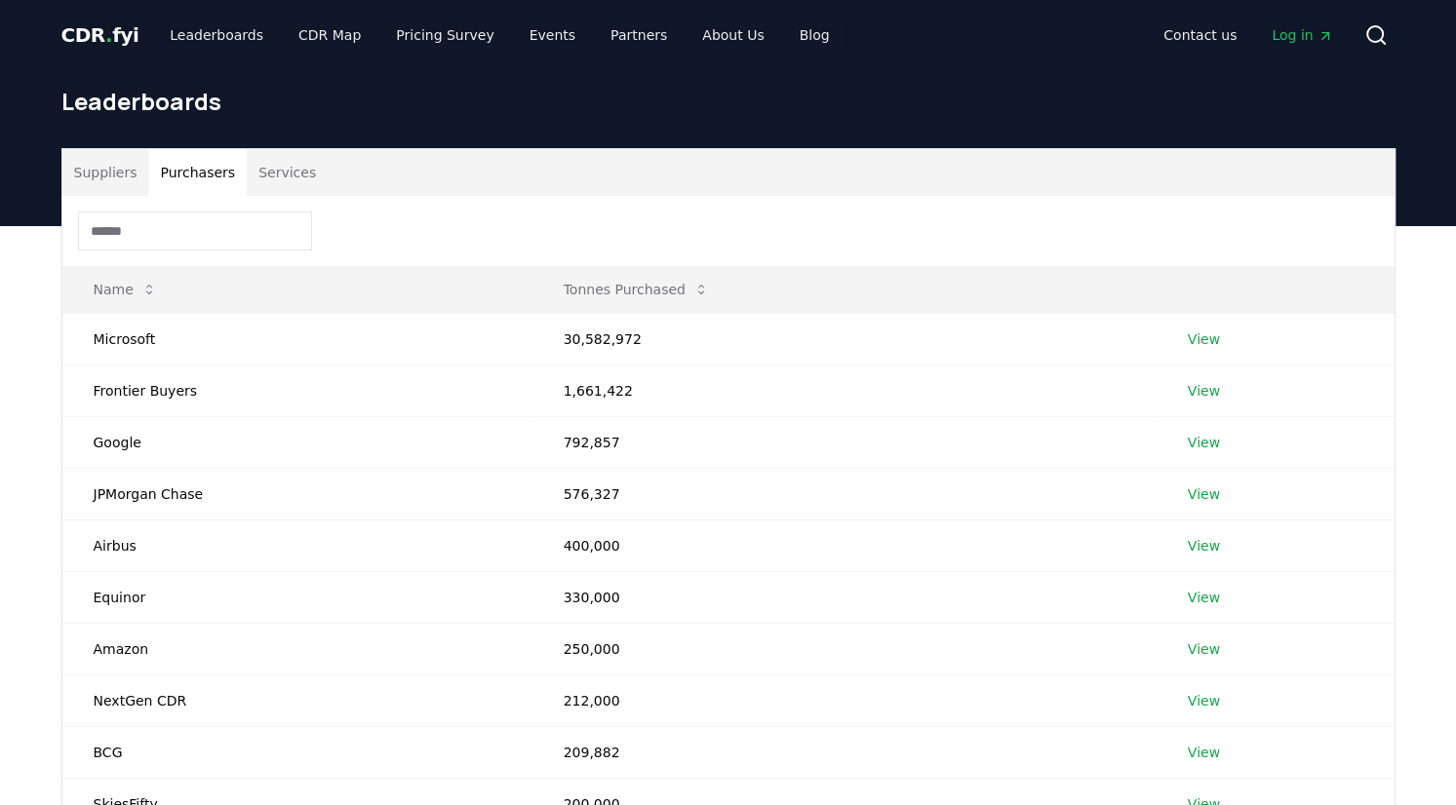
click at [197, 169] on button "Purchasers" at bounding box center [197, 172] width 98 height 47
click at [1194, 335] on link "View" at bounding box center [1204, 340] width 32 height 20
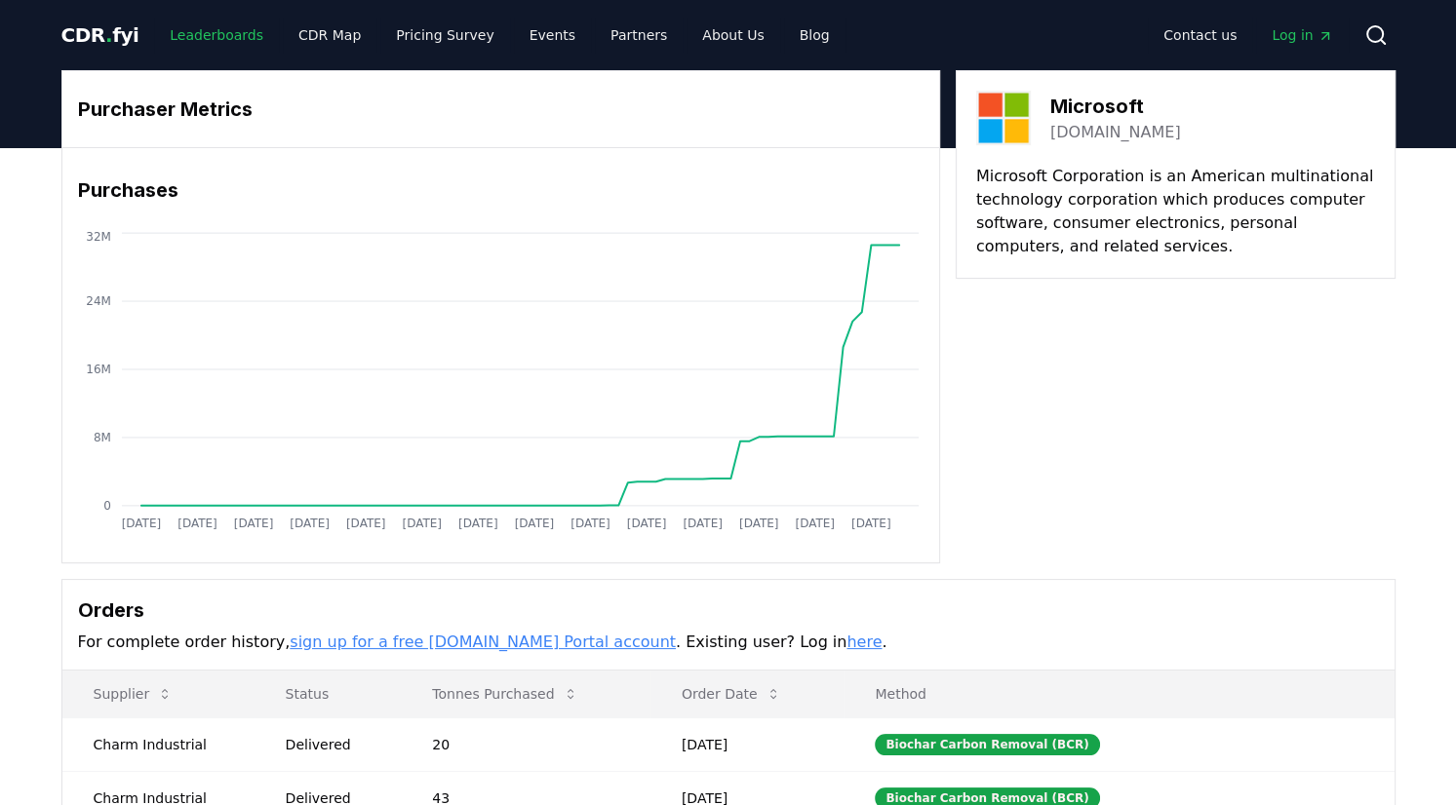
click at [190, 37] on link "Leaderboards" at bounding box center [216, 35] width 125 height 35
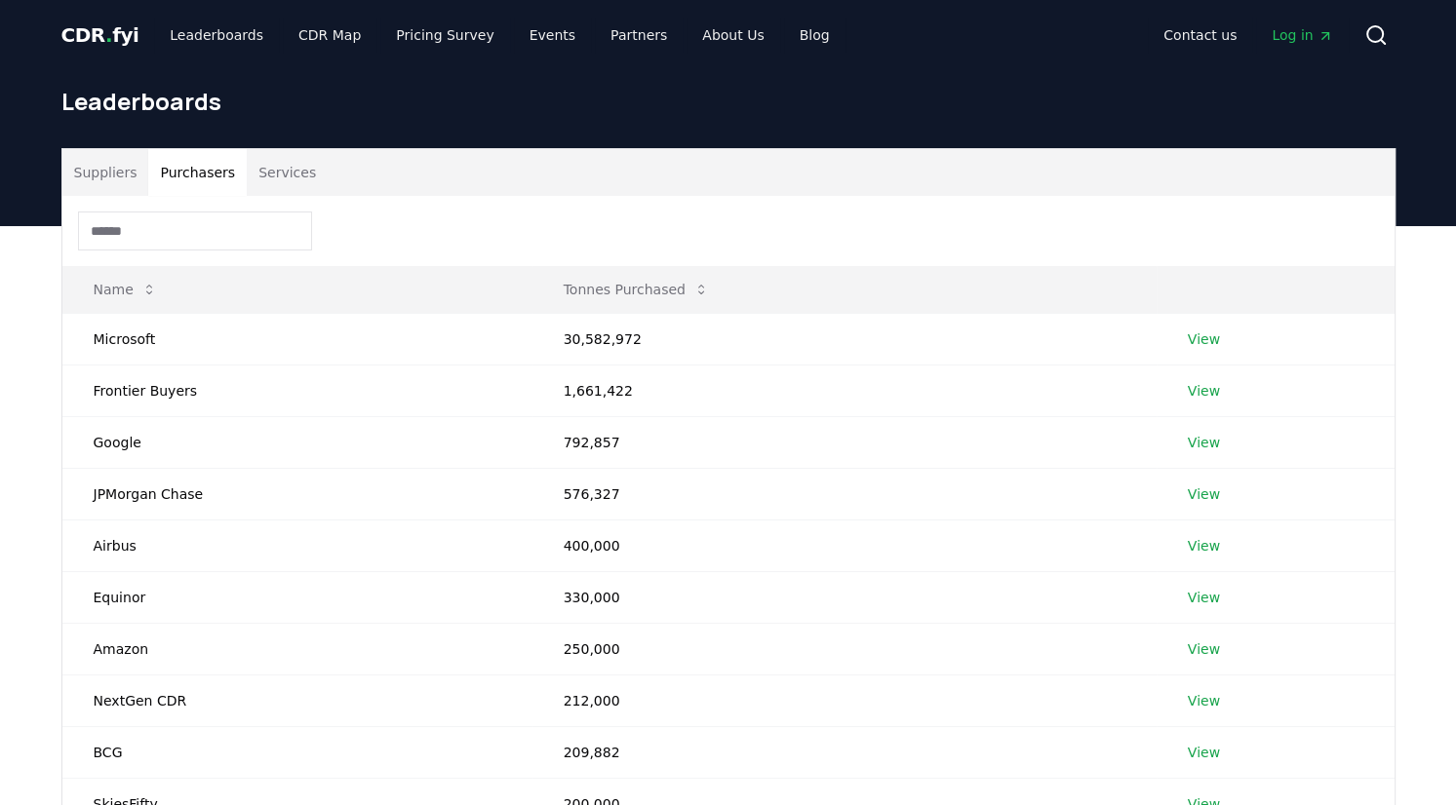
click at [213, 173] on button "Purchasers" at bounding box center [197, 172] width 98 height 47
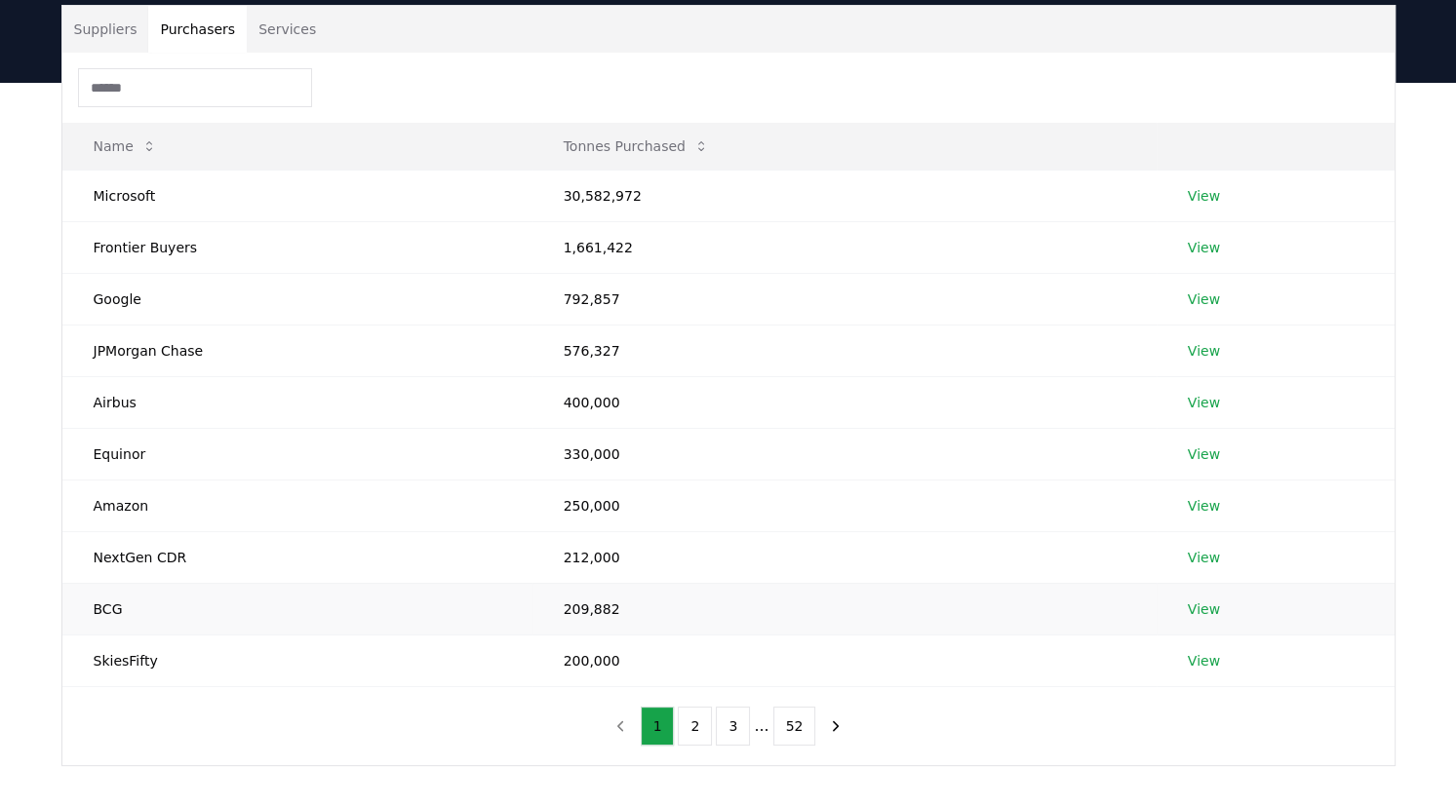
scroll to position [374, 0]
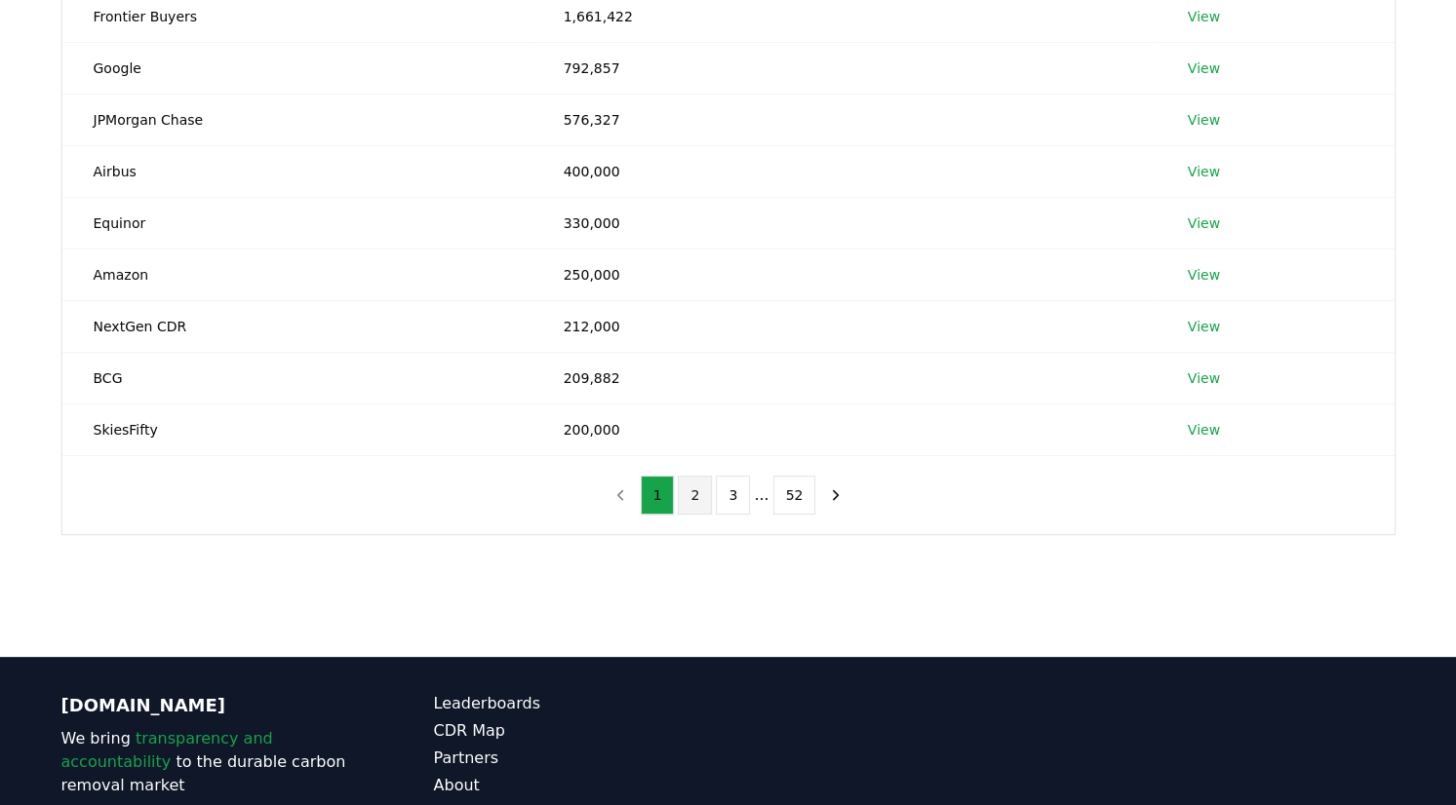
click at [686, 485] on button "2" at bounding box center [695, 495] width 34 height 39
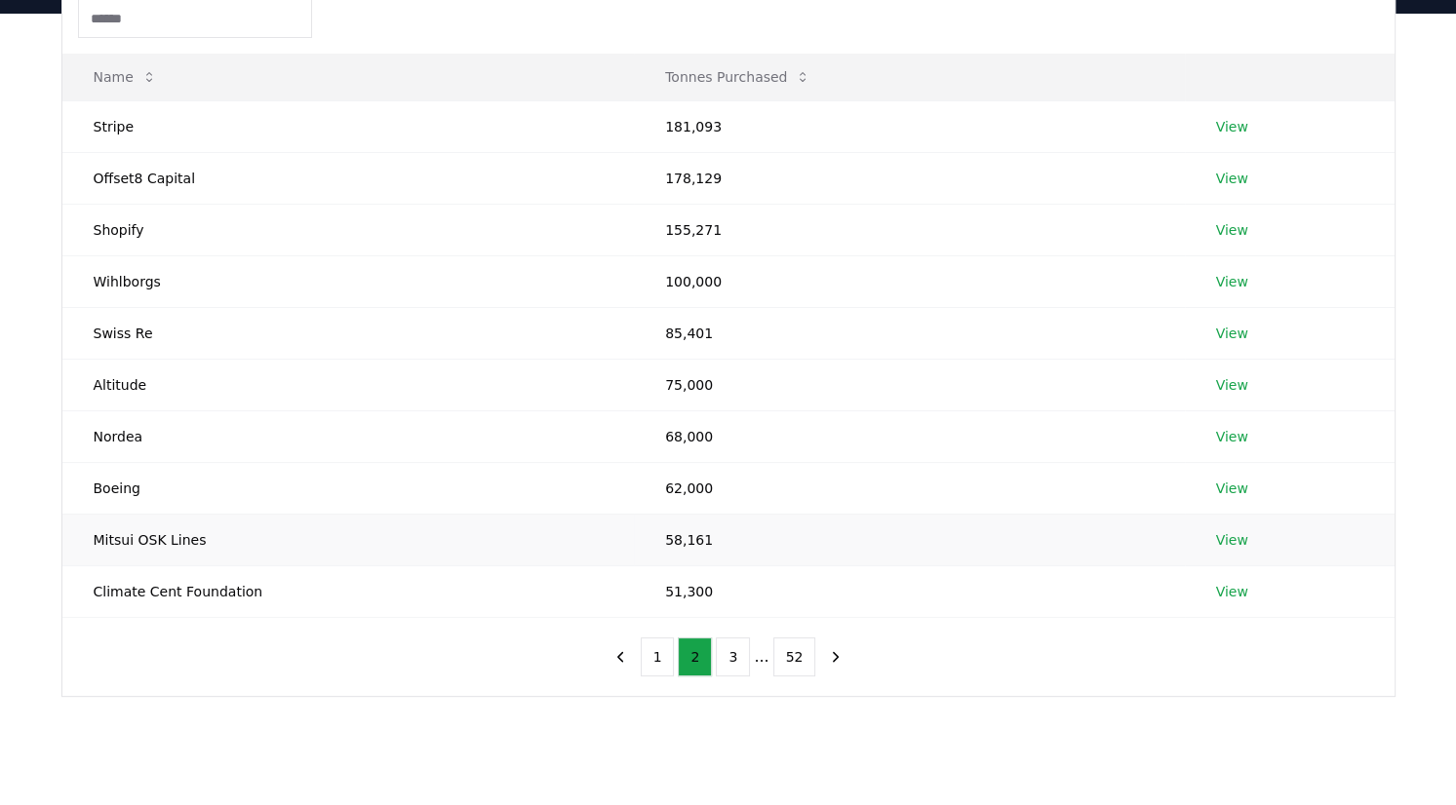
scroll to position [211, 0]
drag, startPoint x: 708, startPoint y: 220, endPoint x: 610, endPoint y: 235, distance: 98.6
click at [610, 235] on tr "Shopify 155,271 View" at bounding box center [728, 232] width 1332 height 52
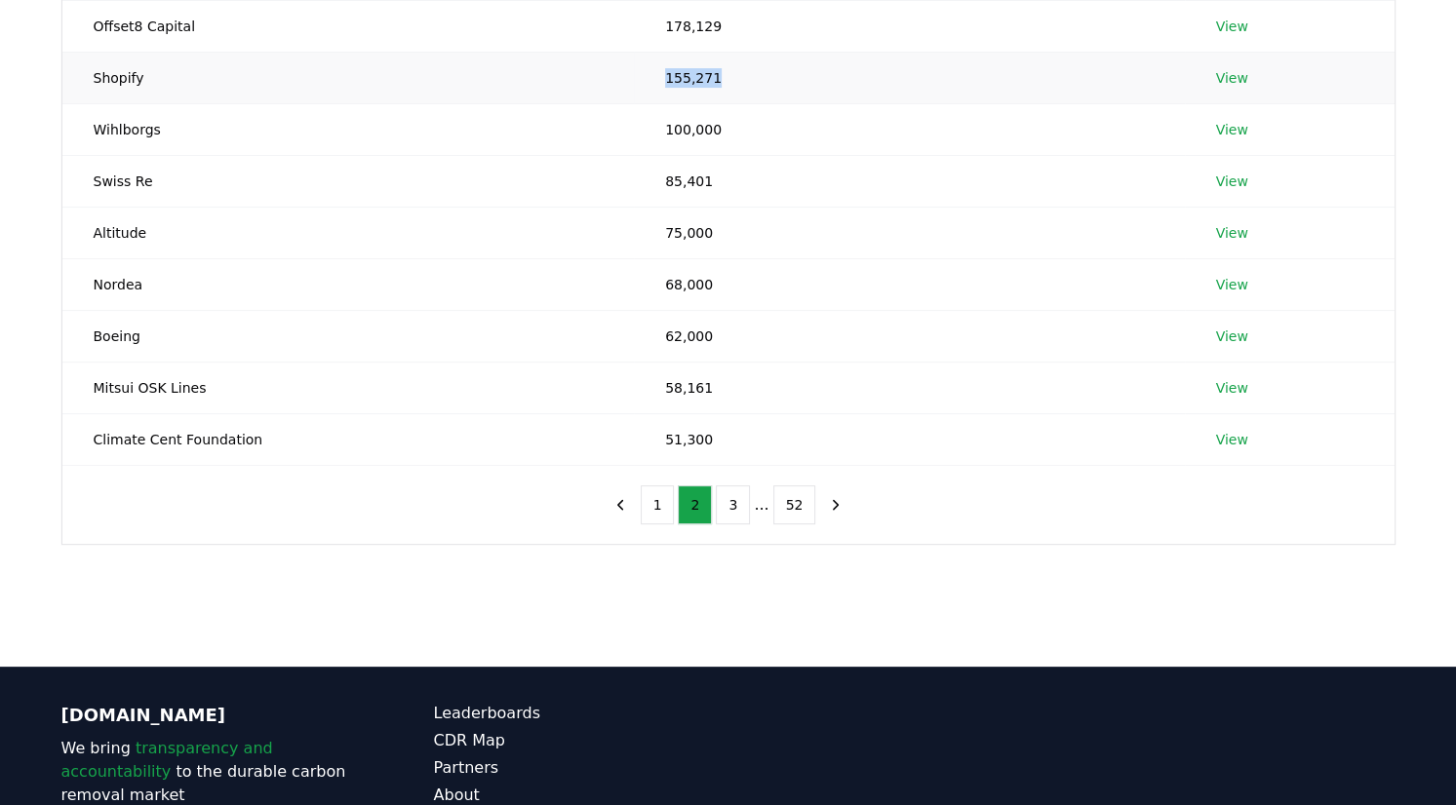
scroll to position [366, 0]
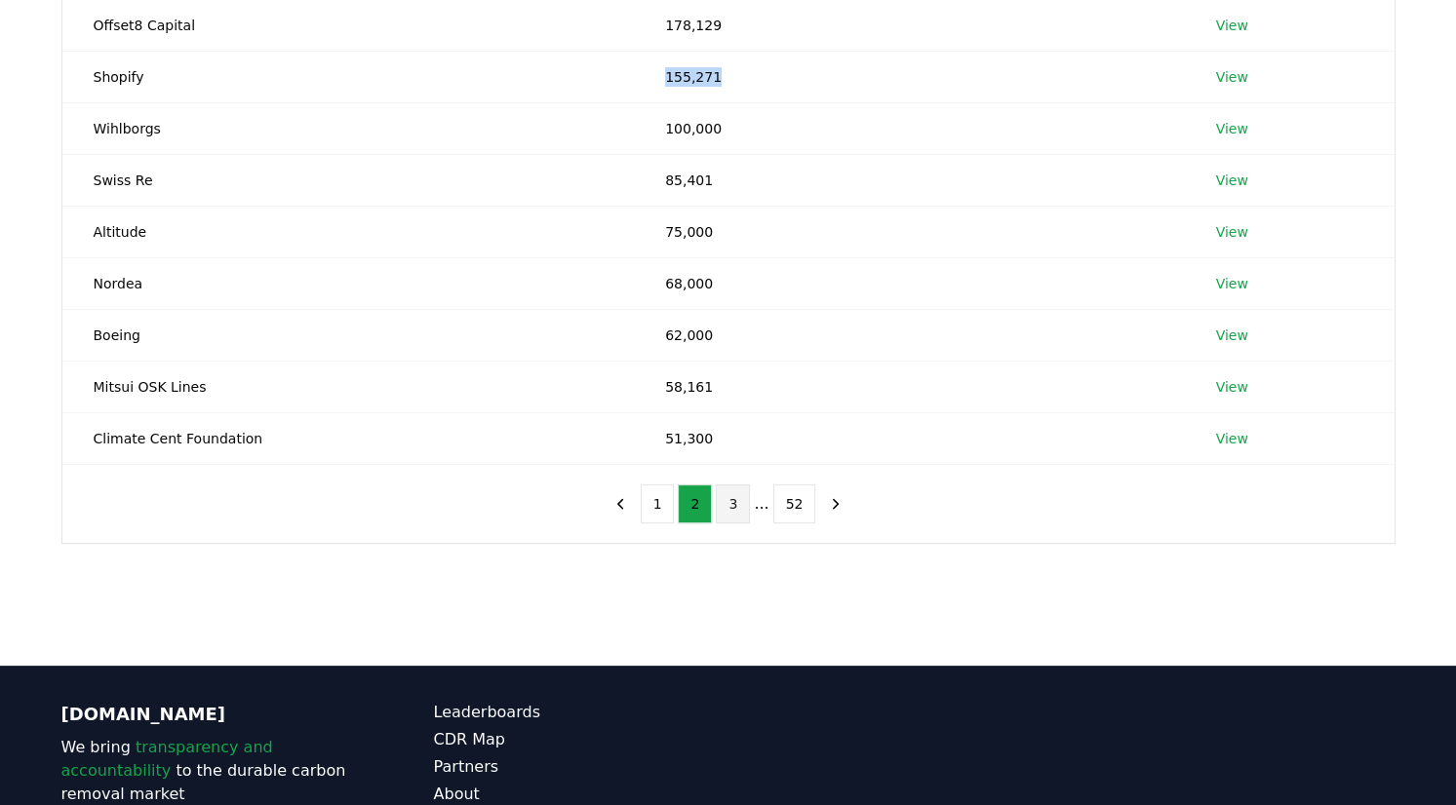
click at [737, 493] on button "3" at bounding box center [733, 504] width 34 height 39
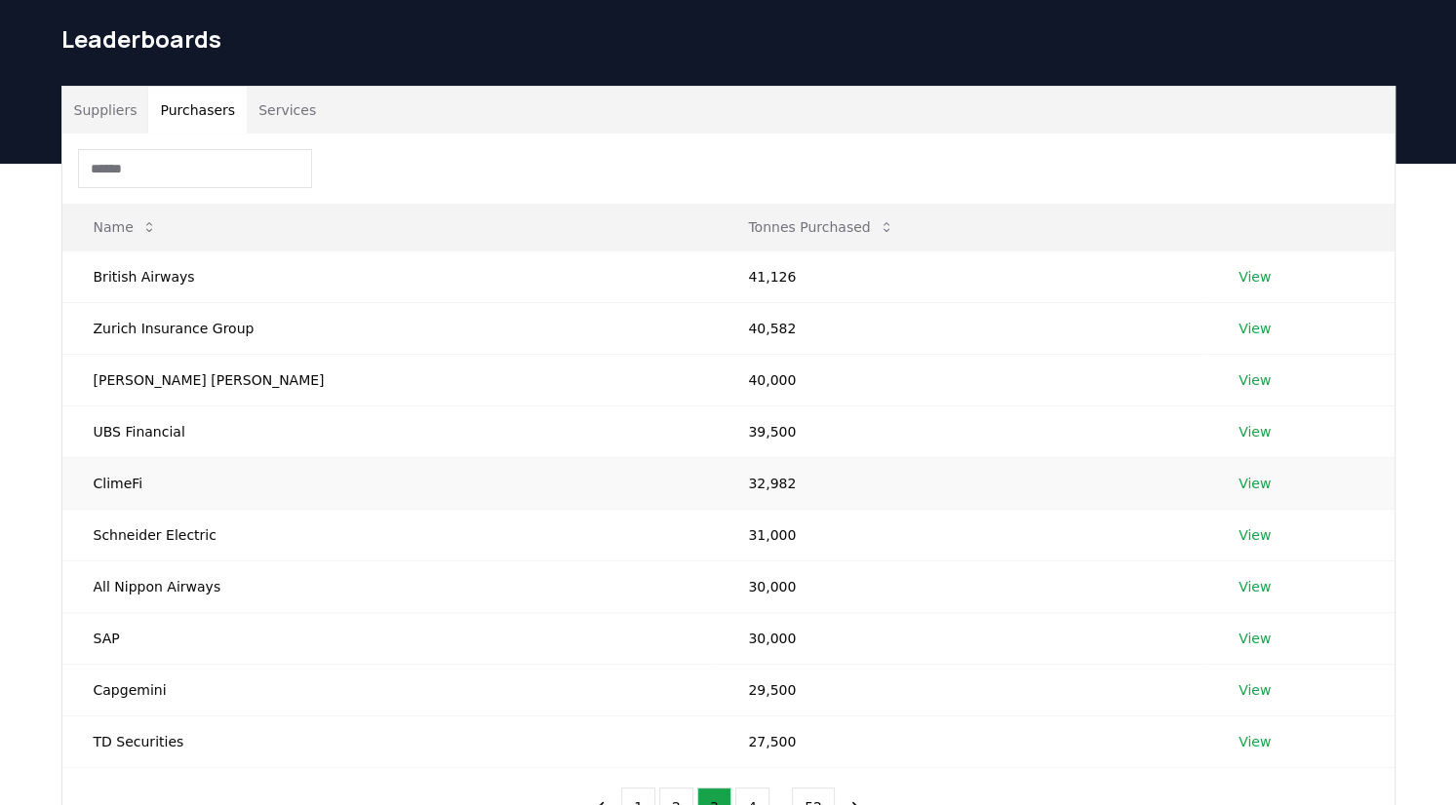
scroll to position [19, 0]
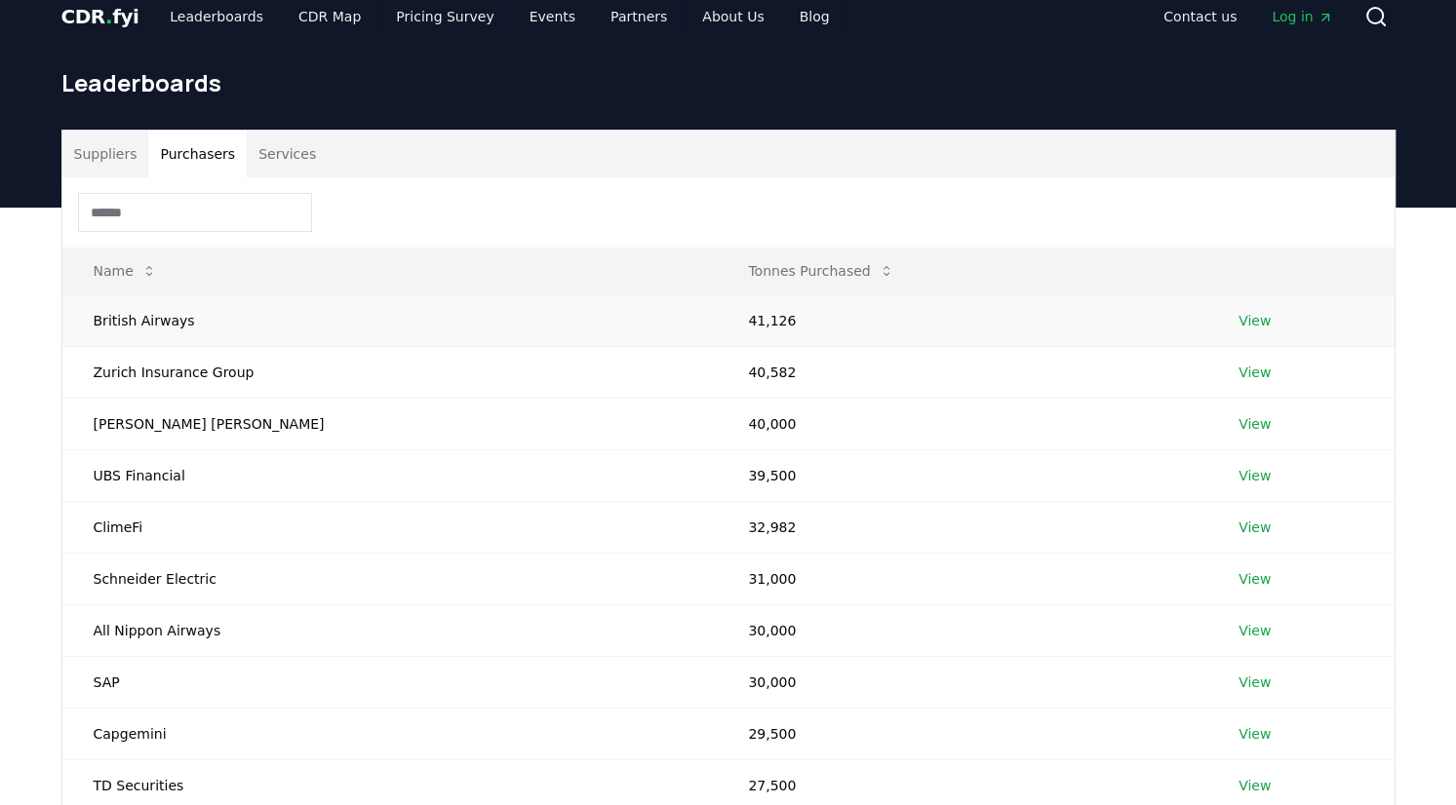
click at [1238, 318] on link "View" at bounding box center [1254, 321] width 32 height 20
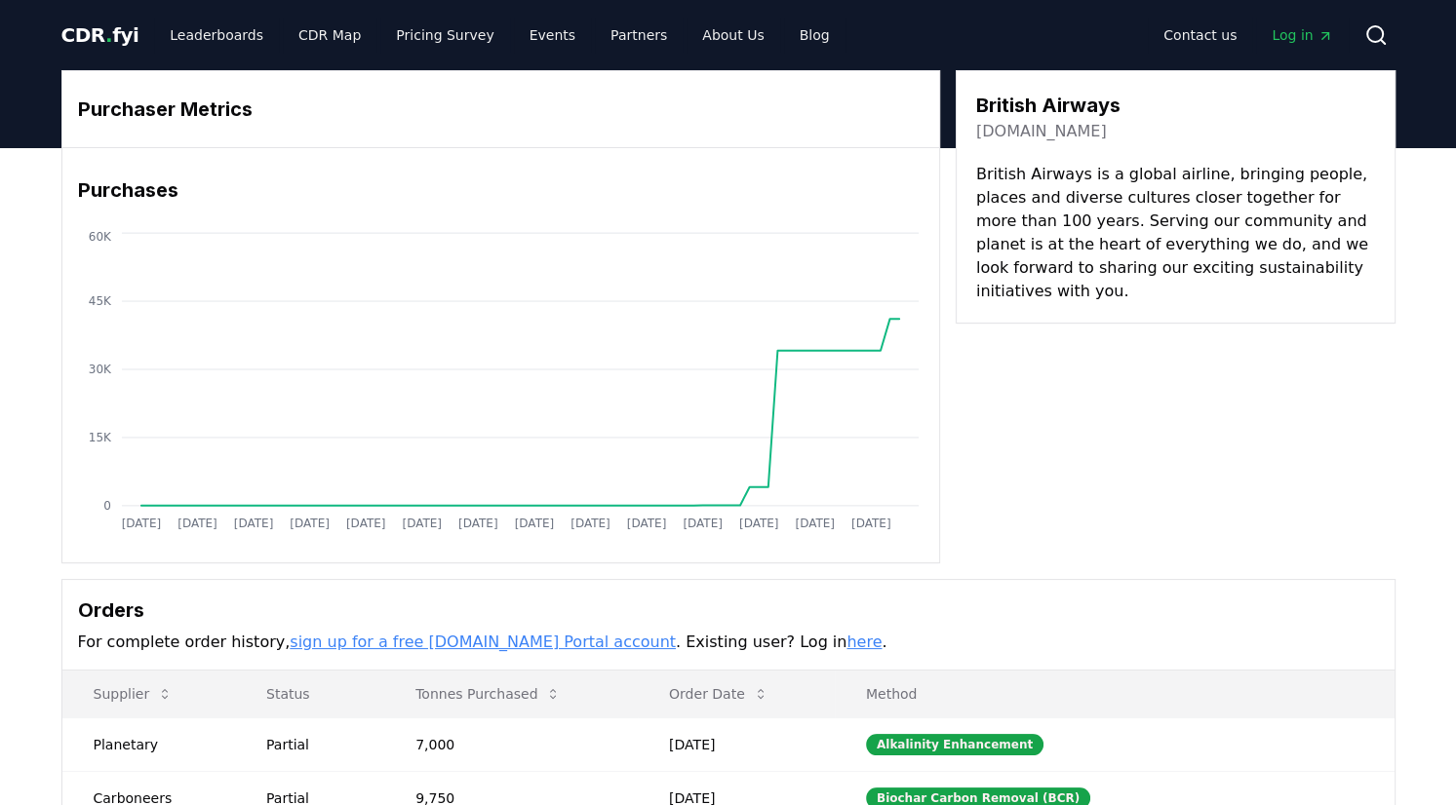
click at [98, 29] on span "CDR . fyi" at bounding box center [100, 34] width 78 height 23
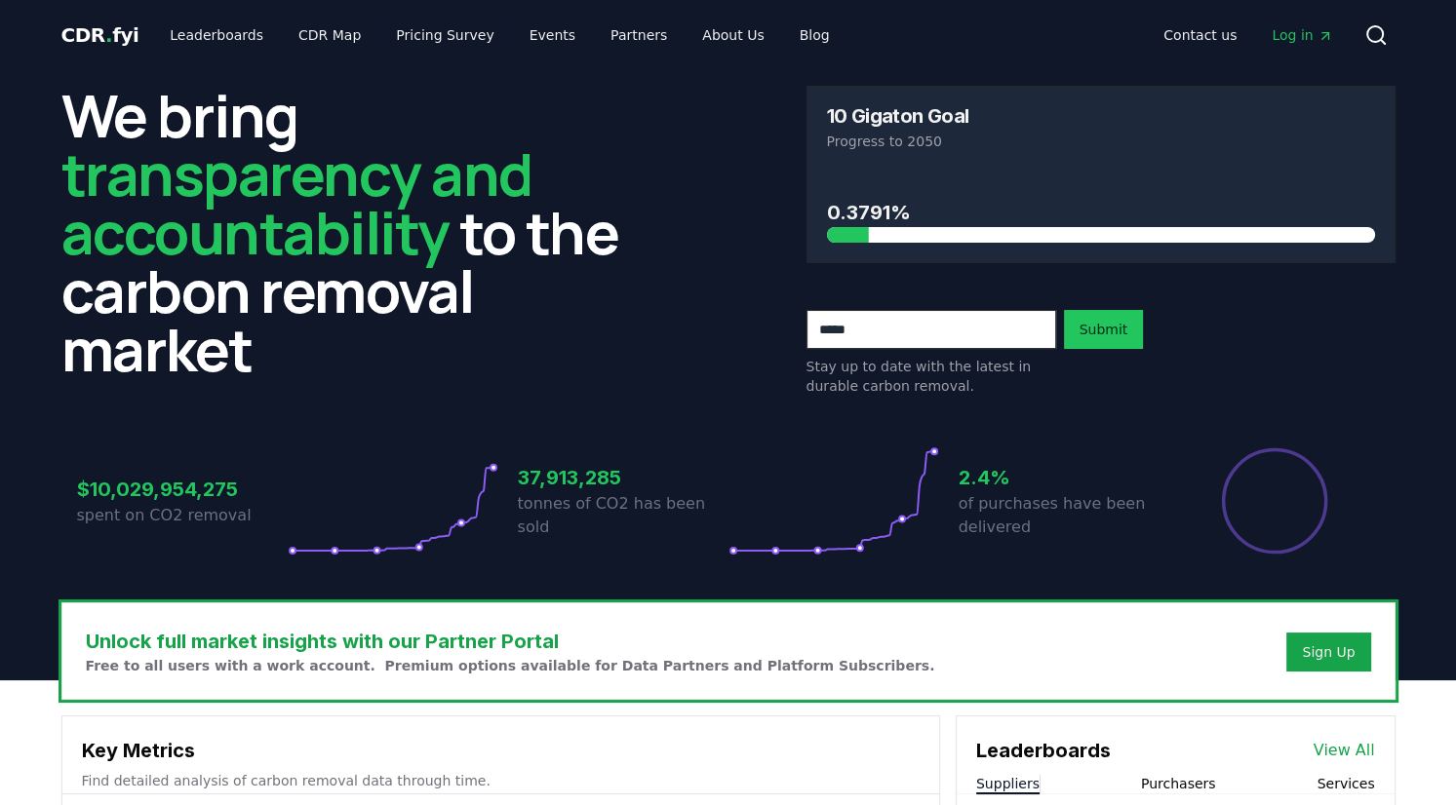
click at [850, 121] on h3 "10 Gigaton Goal" at bounding box center [898, 116] width 142 height 20
click at [762, 176] on div "We bring transparency and accountability to the carbon removal market 10 Gigato…" at bounding box center [728, 241] width 1334 height 310
click at [912, 144] on p "Progress to 2050" at bounding box center [1101, 142] width 548 height 20
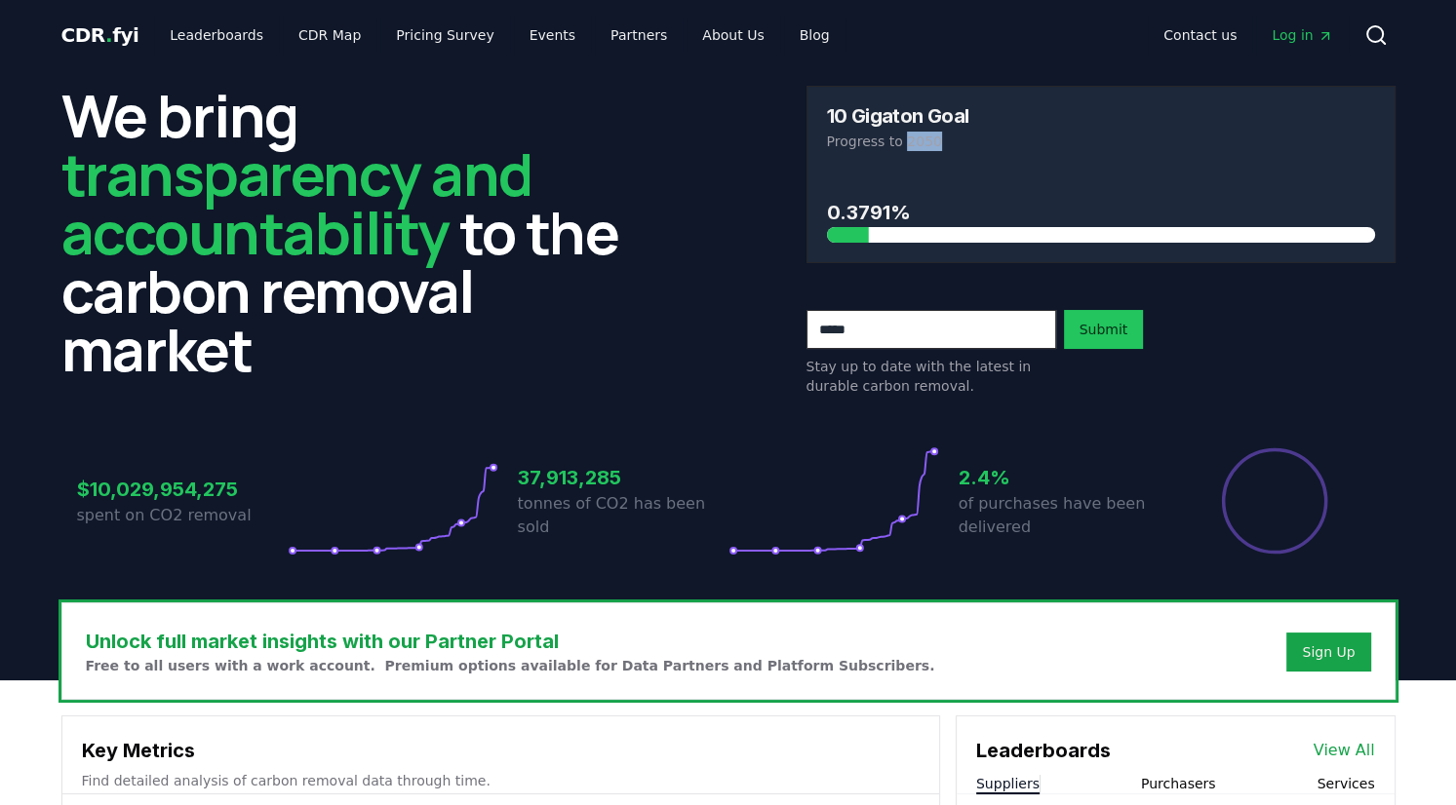
click at [912, 144] on p "Progress to 2050" at bounding box center [1101, 142] width 548 height 20
click at [534, 487] on h3 "37,913,285" at bounding box center [623, 477] width 211 height 29
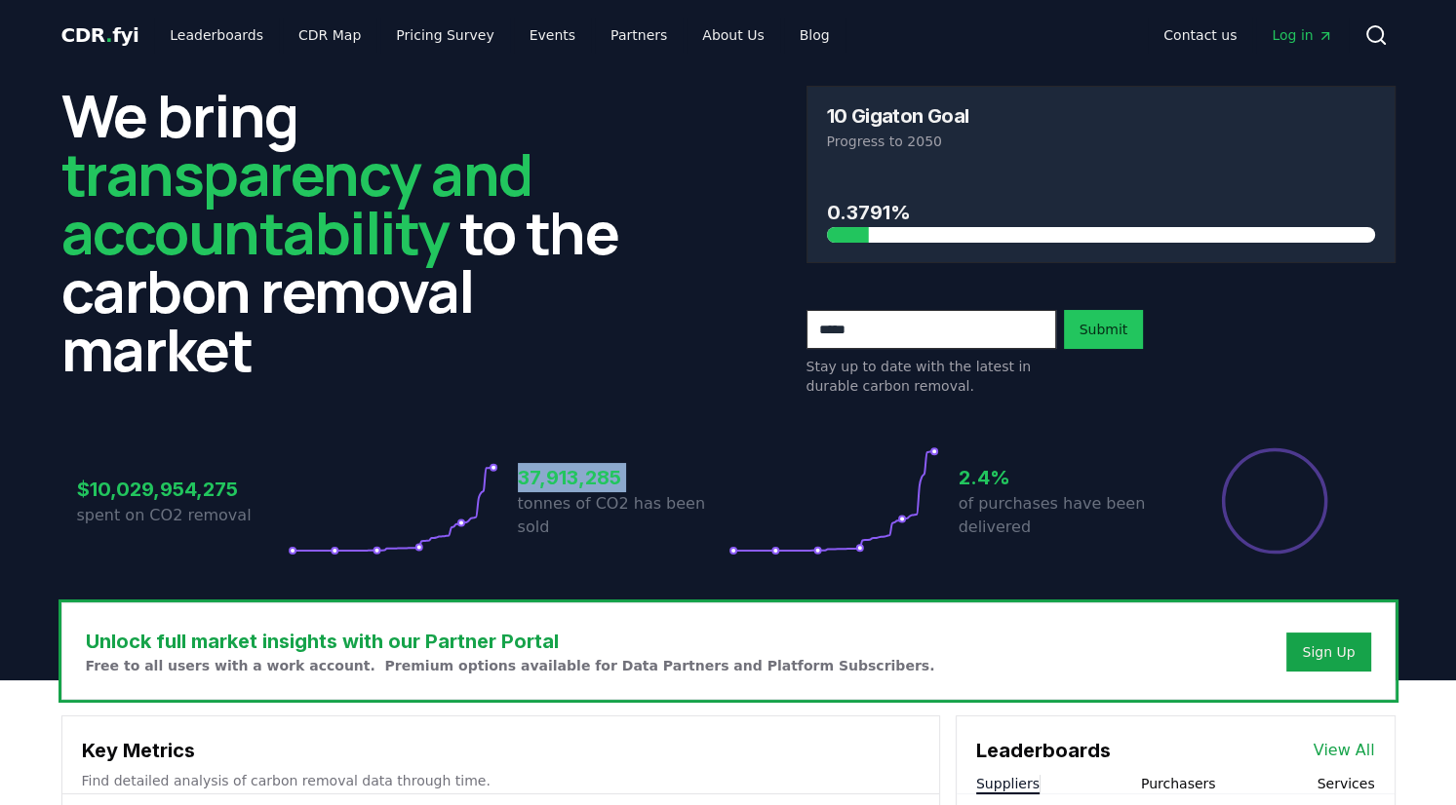
click at [631, 480] on h3 "37,913,285" at bounding box center [623, 477] width 211 height 29
click at [212, 478] on h3 "$10,029,954,275" at bounding box center [182, 489] width 211 height 29
drag, startPoint x: 164, startPoint y: 492, endPoint x: 861, endPoint y: 425, distance: 700.4
click at [861, 425] on div "$10,029,954,275 spent on CO2 removal 37,913,285 tonnes of CO2 has been sold 2.4…" at bounding box center [728, 490] width 1334 height 164
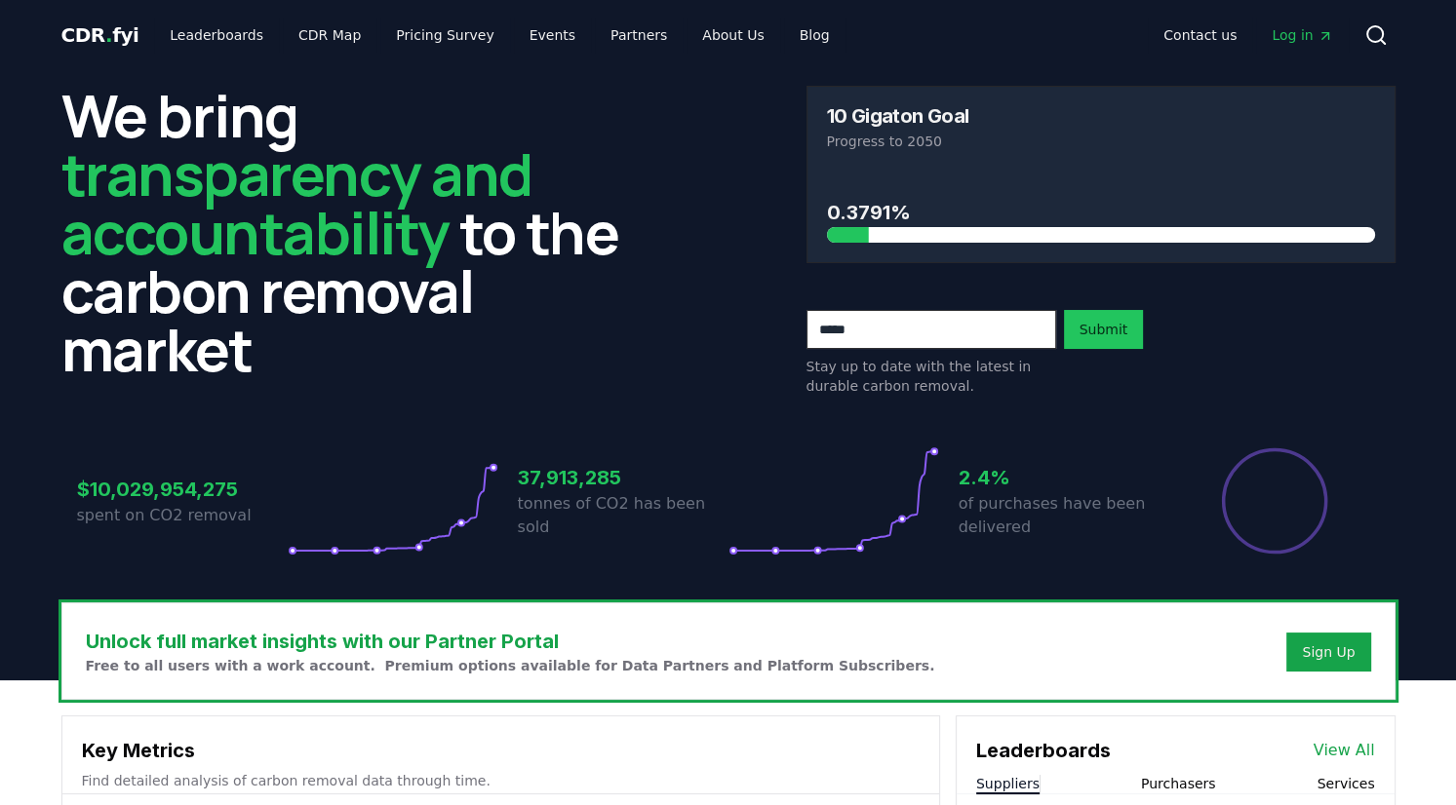
click at [528, 488] on h3 "37,913,285" at bounding box center [623, 477] width 211 height 29
click at [157, 486] on h3 "$10,029,954,275" at bounding box center [182, 489] width 211 height 29
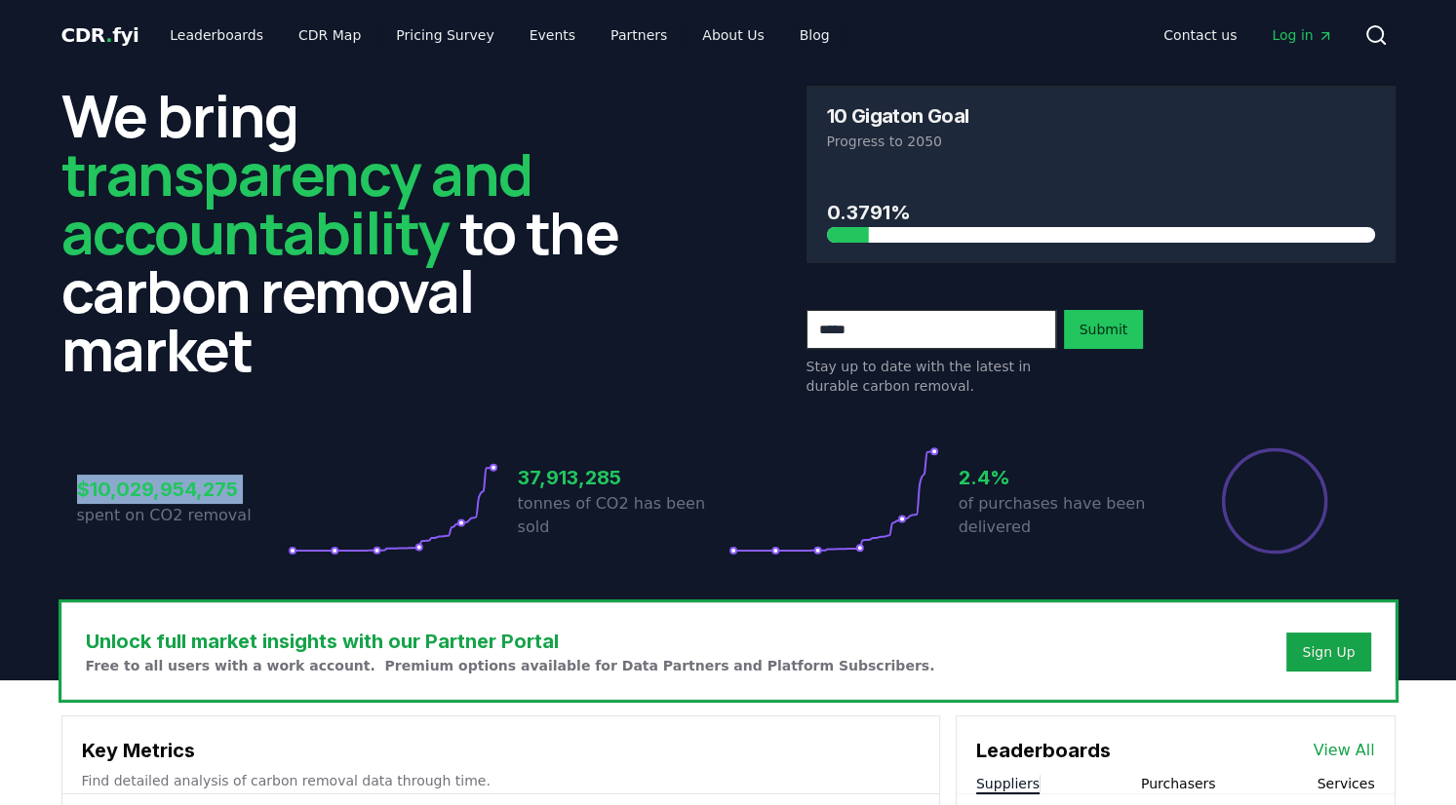
click at [157, 486] on h3 "$10,029,954,275" at bounding box center [182, 489] width 211 height 29
copy h3 "$10,029,954,275"
click at [570, 477] on h3 "37,913,285" at bounding box center [623, 477] width 211 height 29
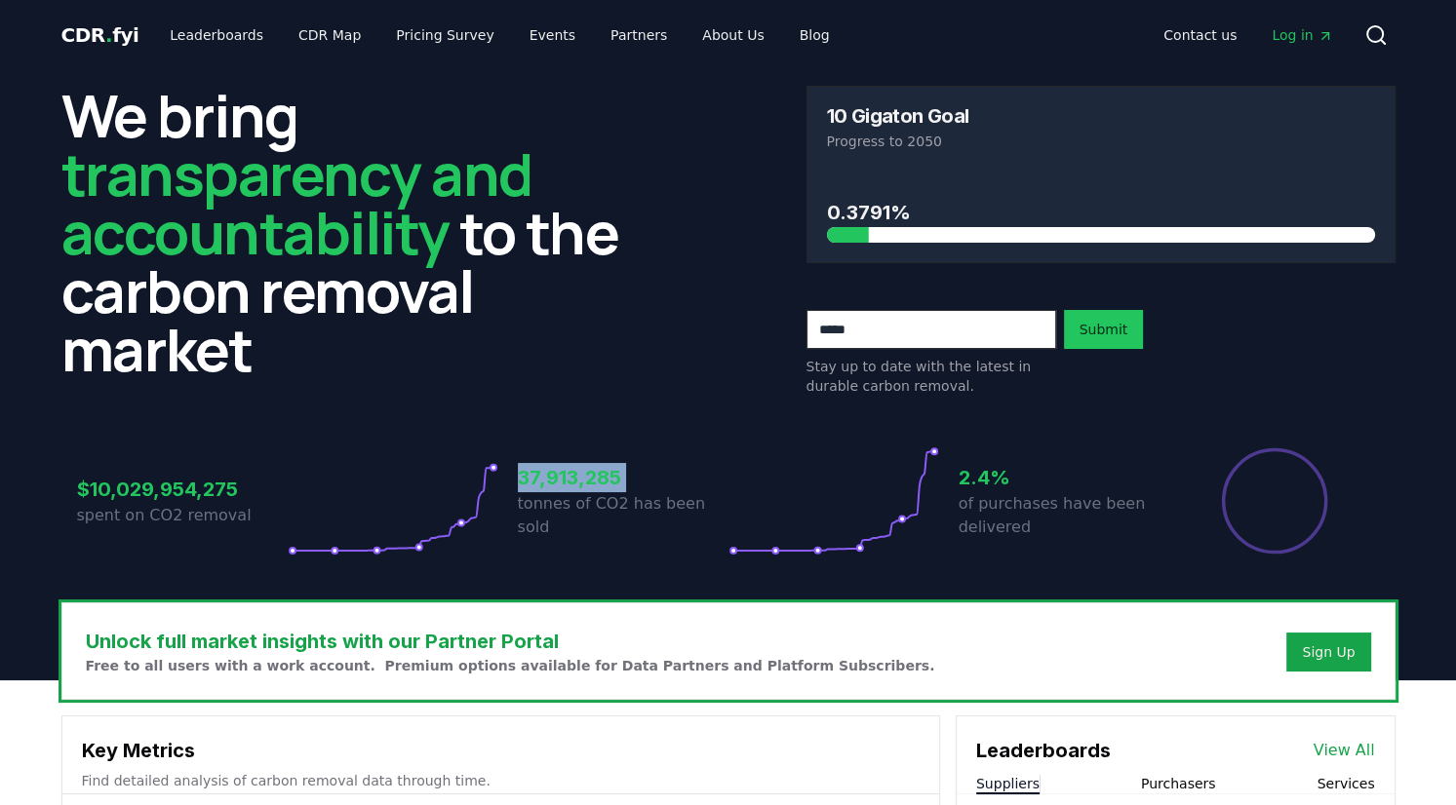
copy h3 "37,913,285"
